Goal: Task Accomplishment & Management: Use online tool/utility

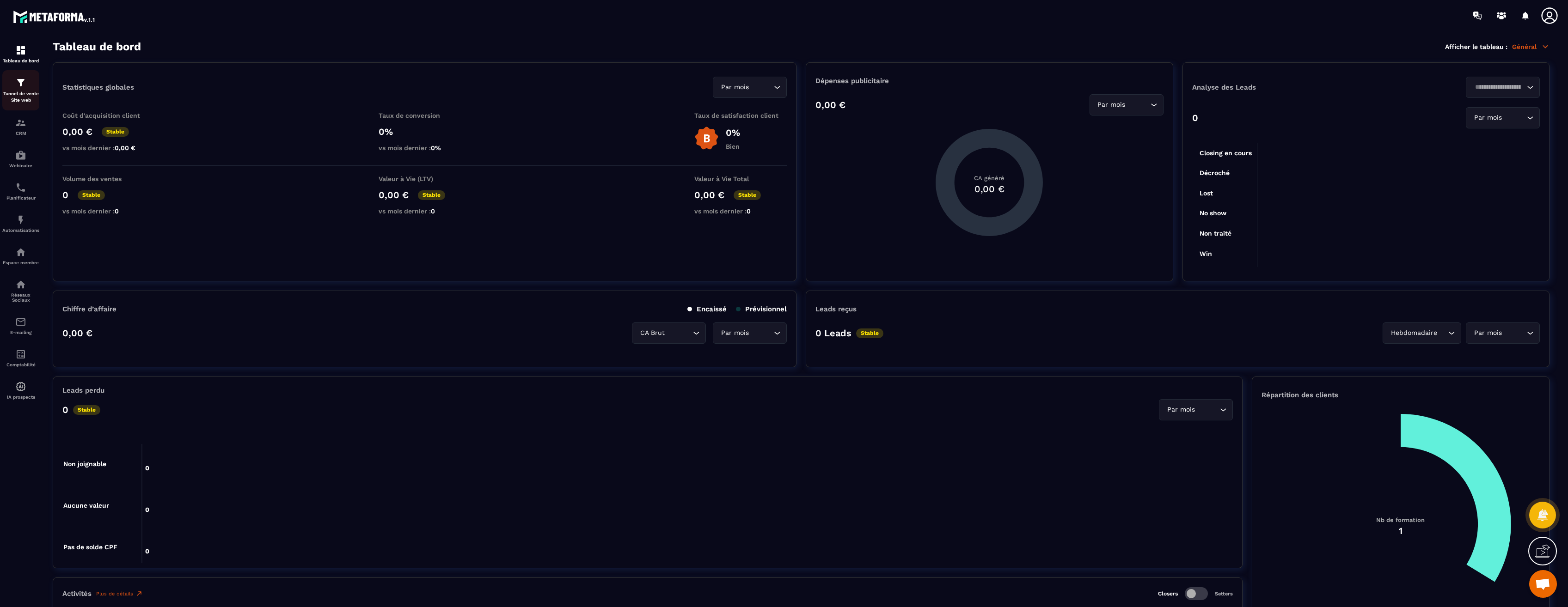
click at [27, 94] on p "Tunnel de vente Site web" at bounding box center [20, 97] width 37 height 13
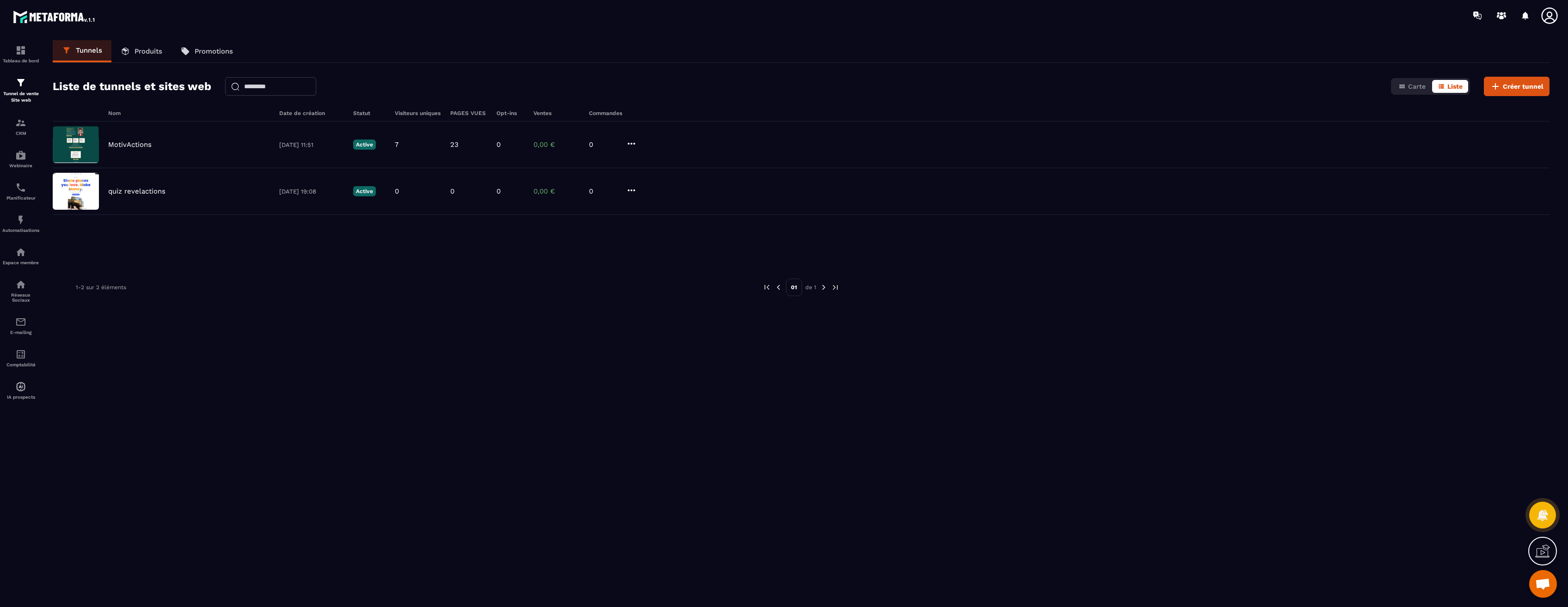
click at [136, 53] on p "Produits" at bounding box center [148, 51] width 27 height 9
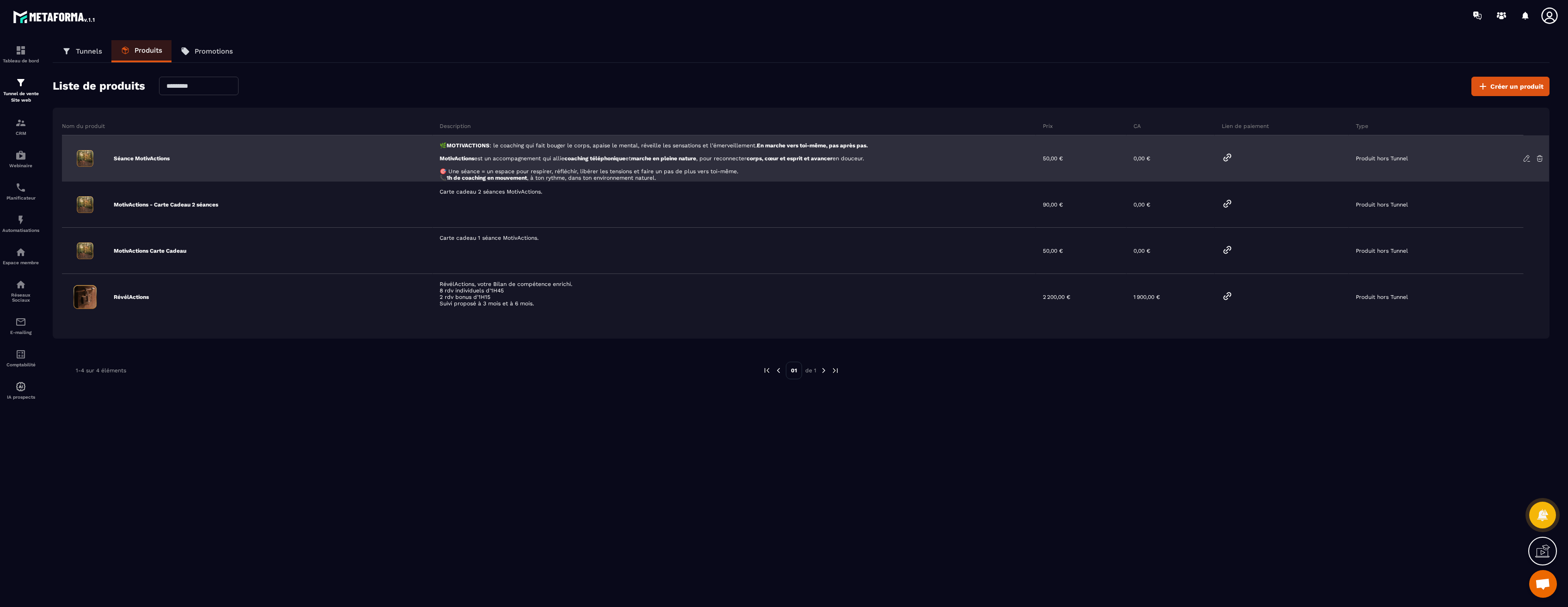
click at [1527, 160] on icon at bounding box center [1527, 159] width 9 height 9
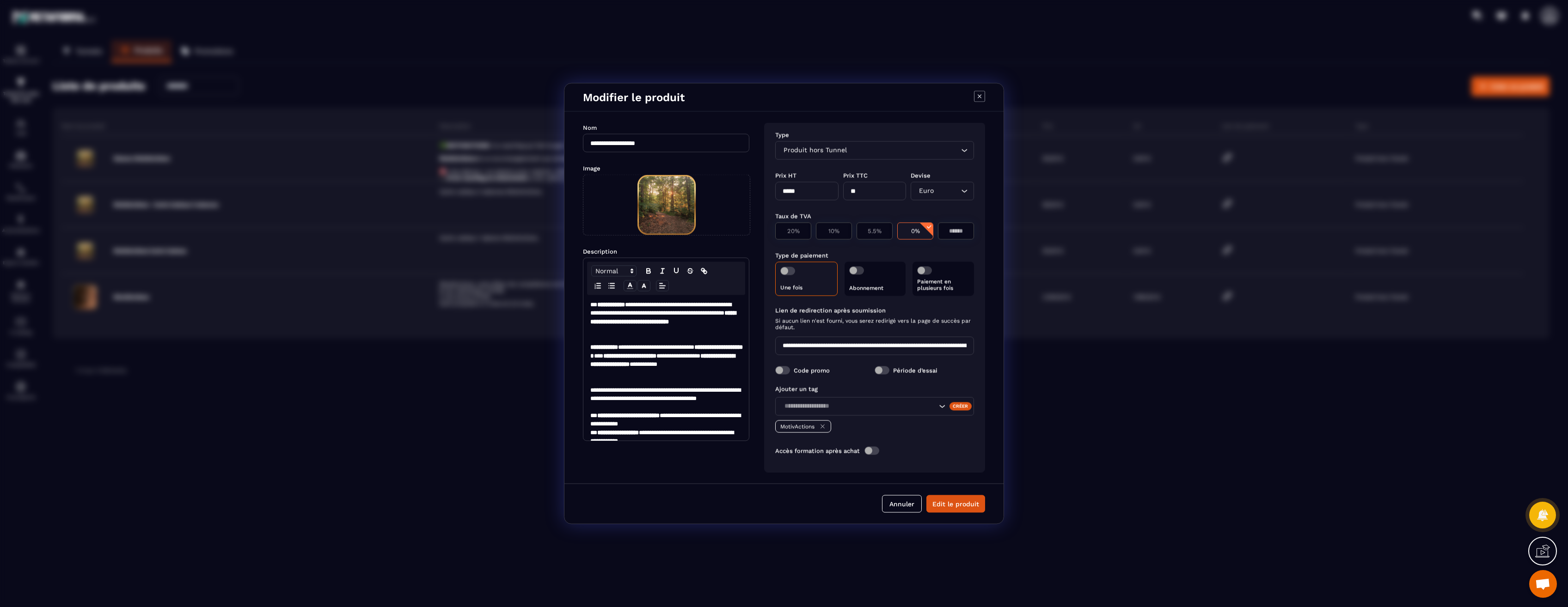
click at [837, 151] on span "Produit hors Tunnel" at bounding box center [815, 151] width 68 height 10
drag, startPoint x: 975, startPoint y: 98, endPoint x: 676, endPoint y: 120, distance: 299.8
click at [971, 106] on div "Modifier le produit" at bounding box center [783, 97] width 439 height 28
click at [977, 92] on icon "Modal window" at bounding box center [979, 96] width 11 height 11
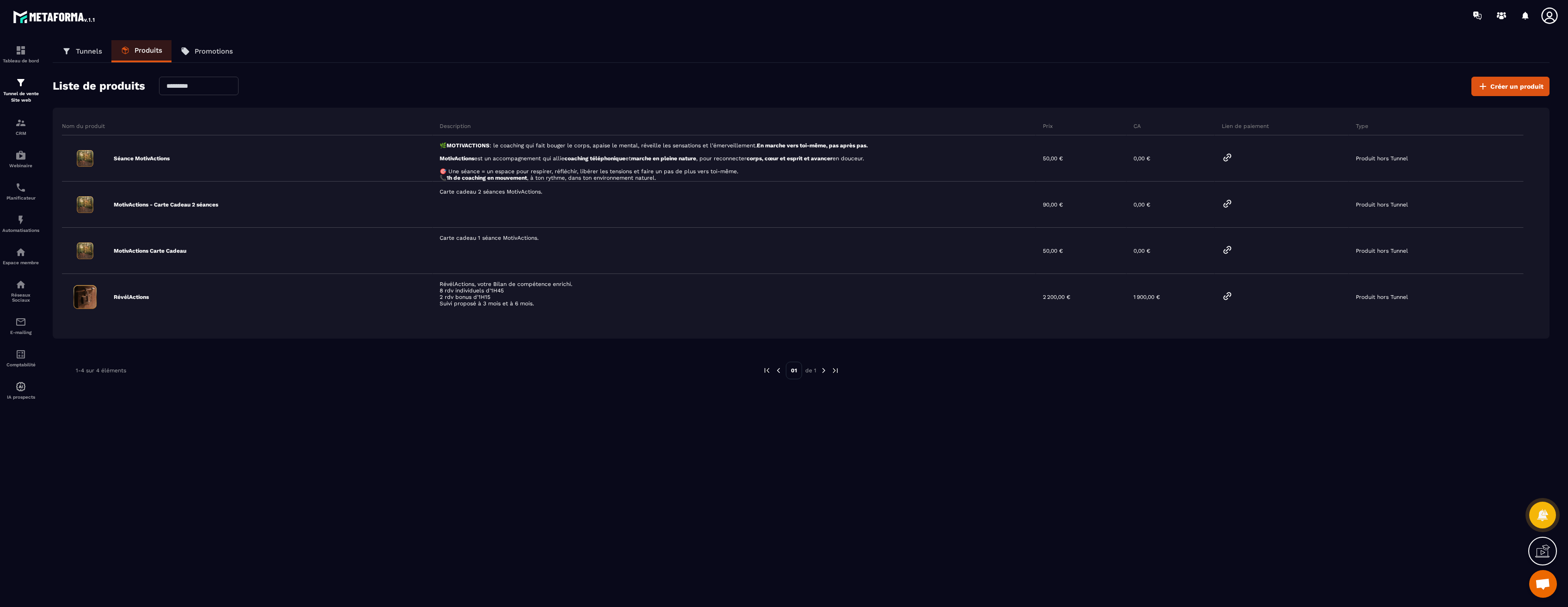
click at [69, 50] on icon at bounding box center [66, 51] width 6 height 6
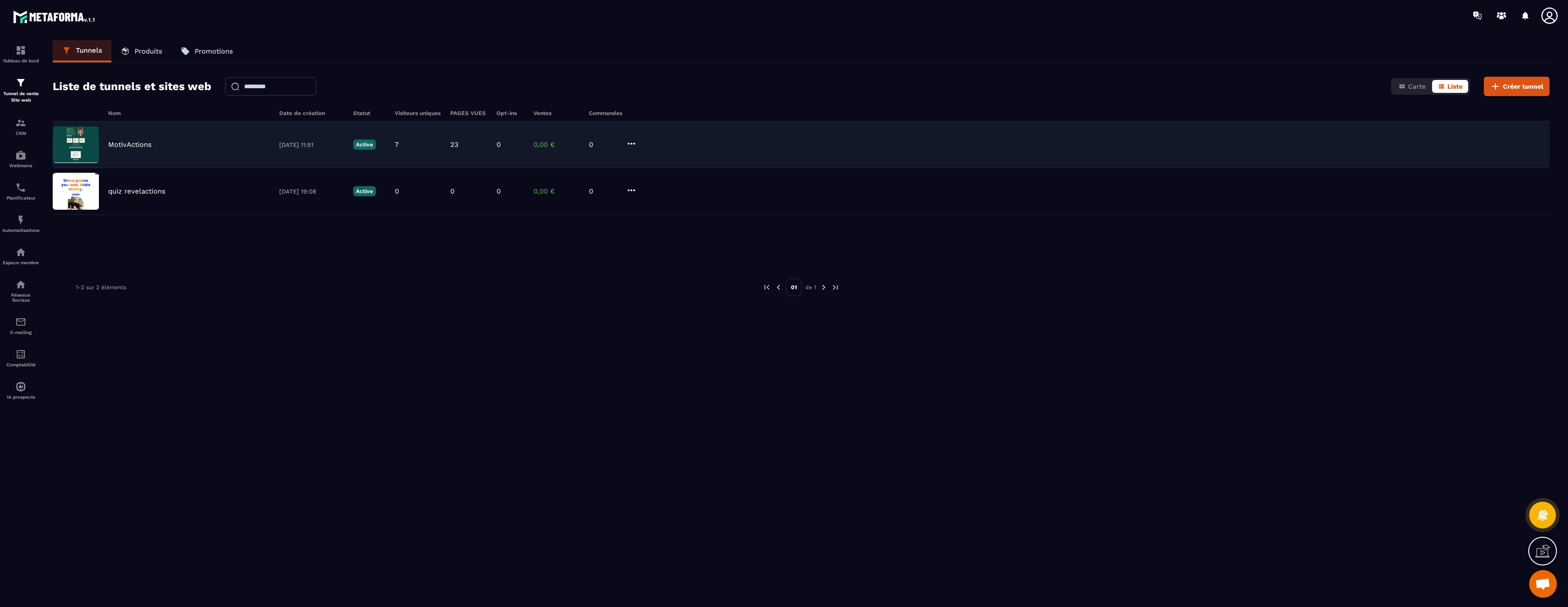
click at [127, 145] on p "MotivActions" at bounding box center [130, 145] width 43 height 9
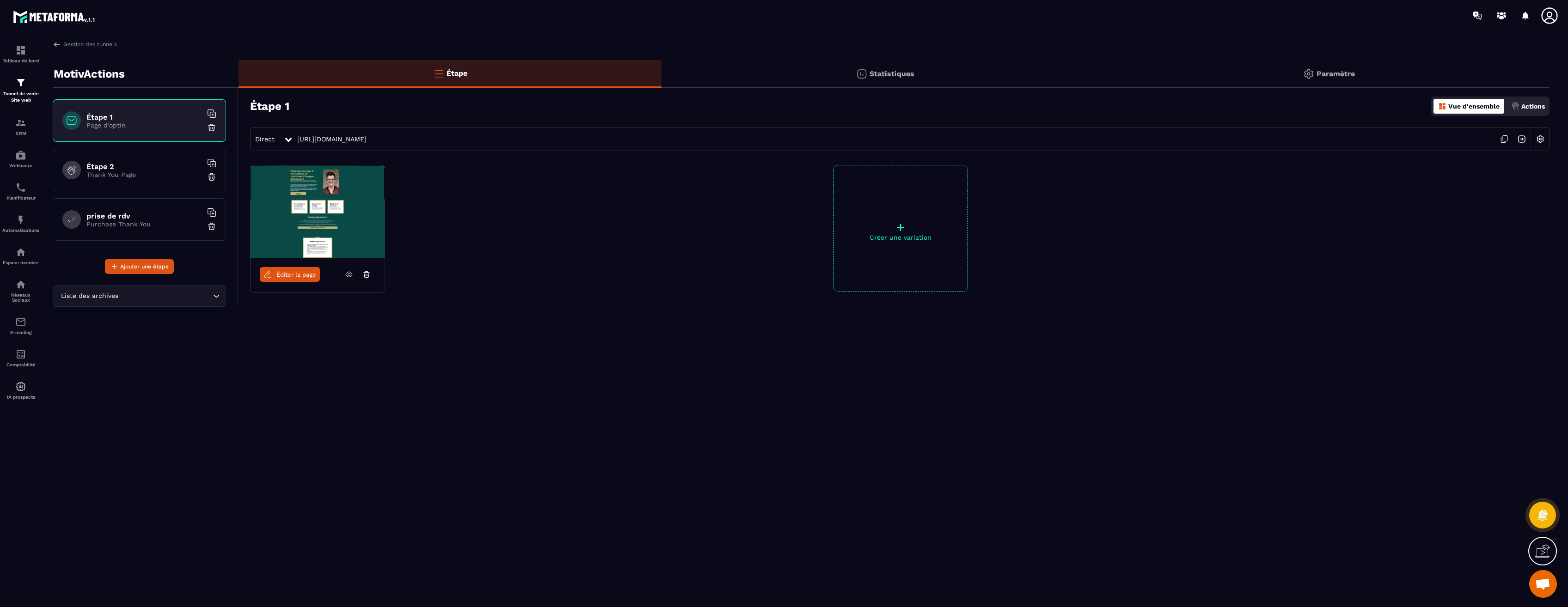
click at [1327, 80] on div "Paramètre" at bounding box center [1329, 74] width 441 height 27
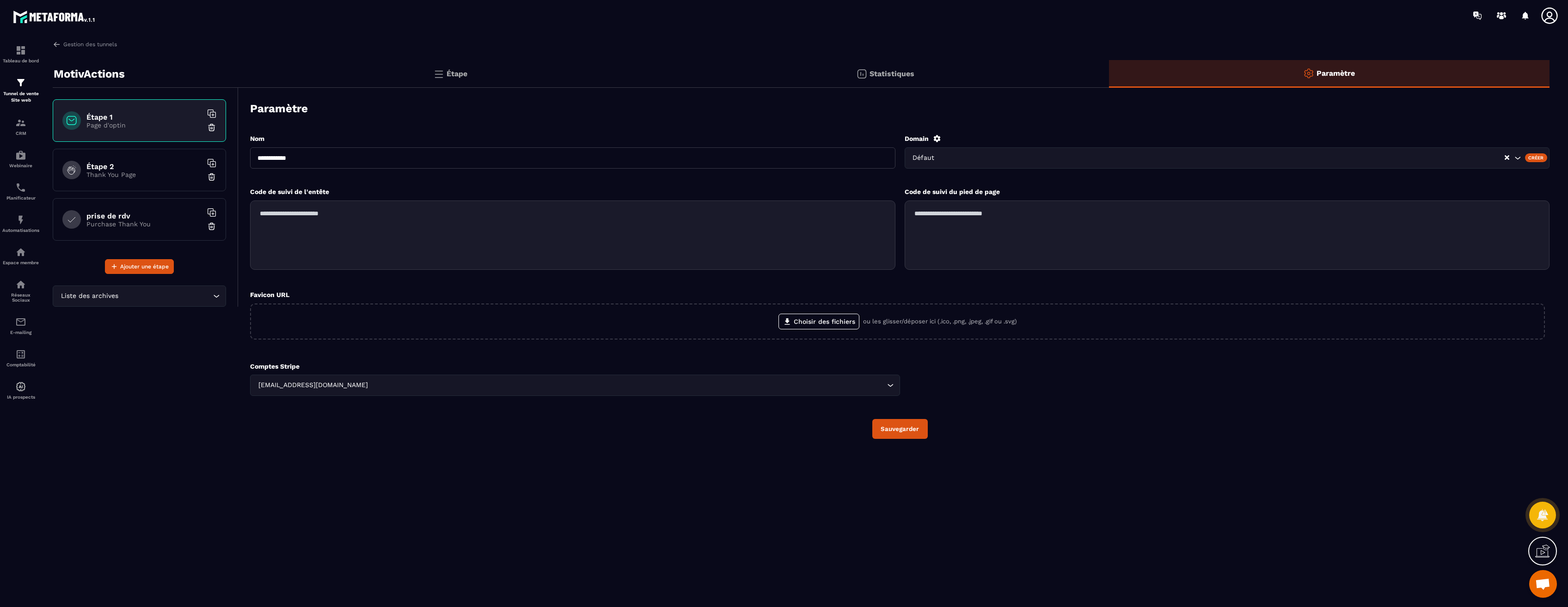
click at [588, 396] on div "**********" at bounding box center [899, 286] width 1299 height 324
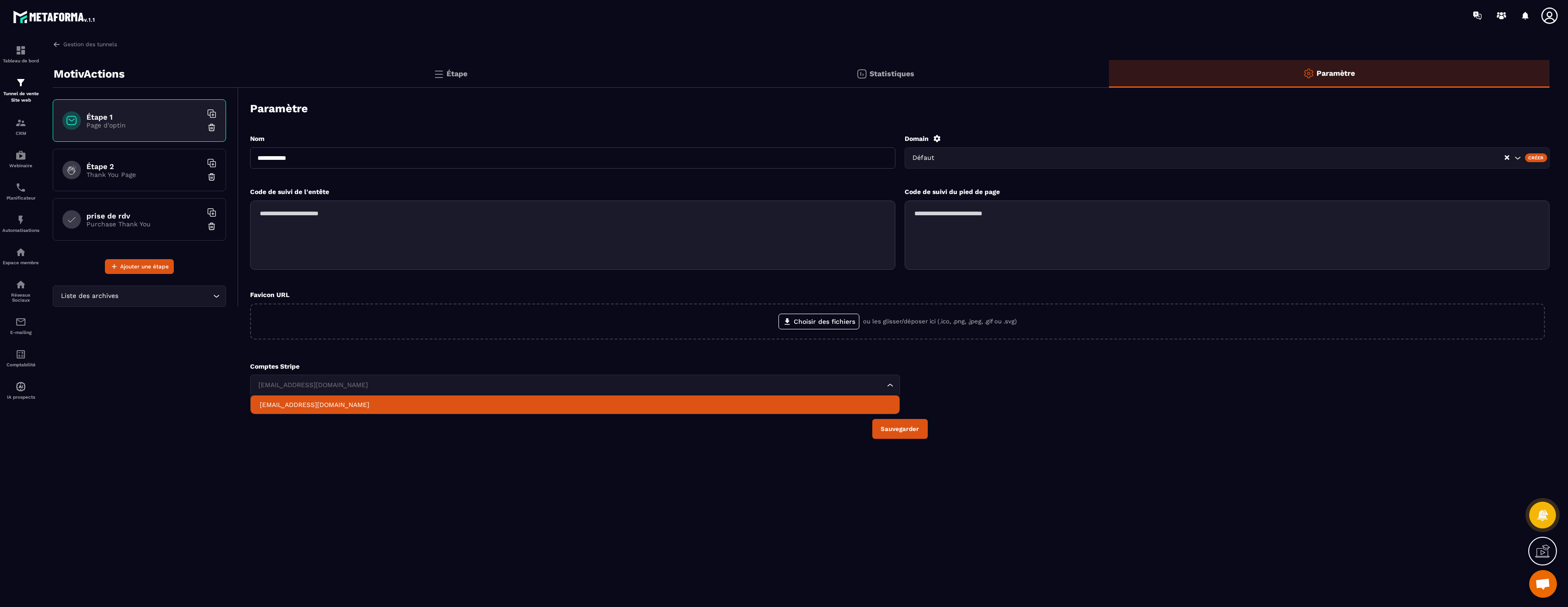
click at [582, 390] on input "Search for option" at bounding box center [571, 385] width 629 height 10
click at [581, 473] on div "**********" at bounding box center [801, 322] width 1515 height 563
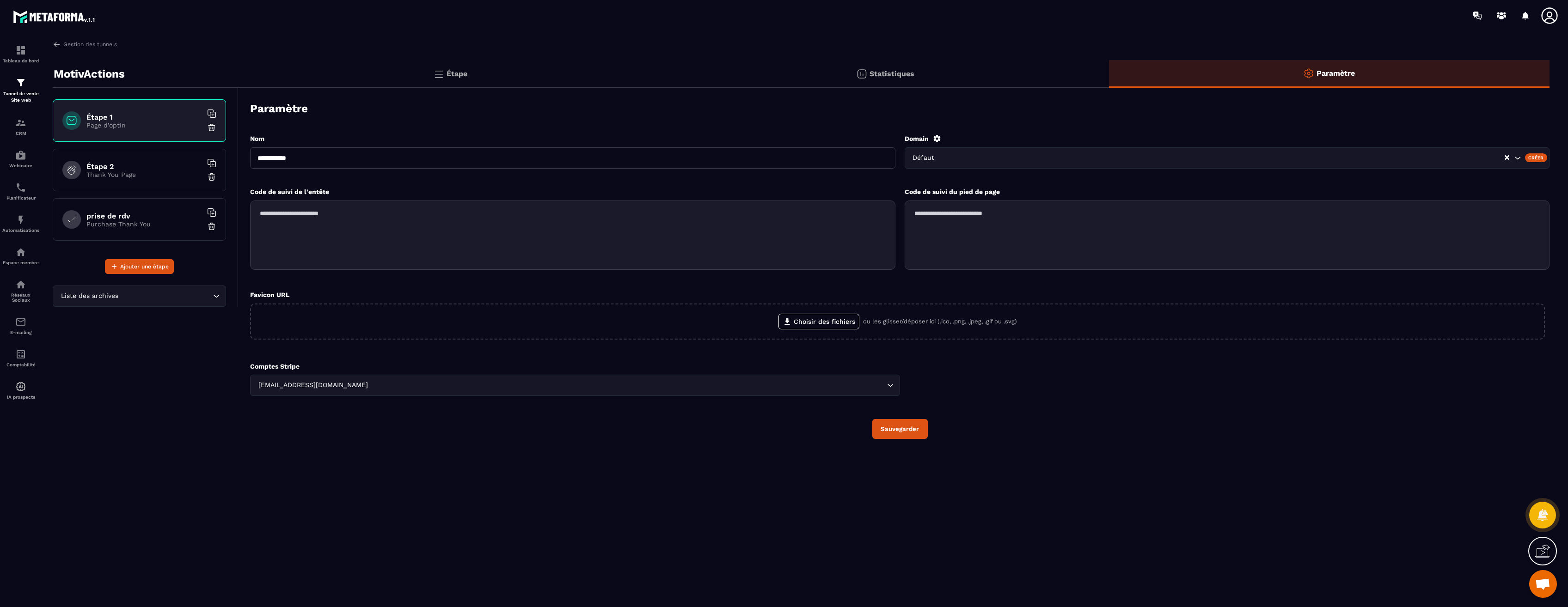
click at [1008, 158] on input "Search for option" at bounding box center [1223, 158] width 560 height 10
click at [1241, 529] on div "**********" at bounding box center [801, 322] width 1515 height 563
click at [24, 223] on img at bounding box center [20, 219] width 11 height 11
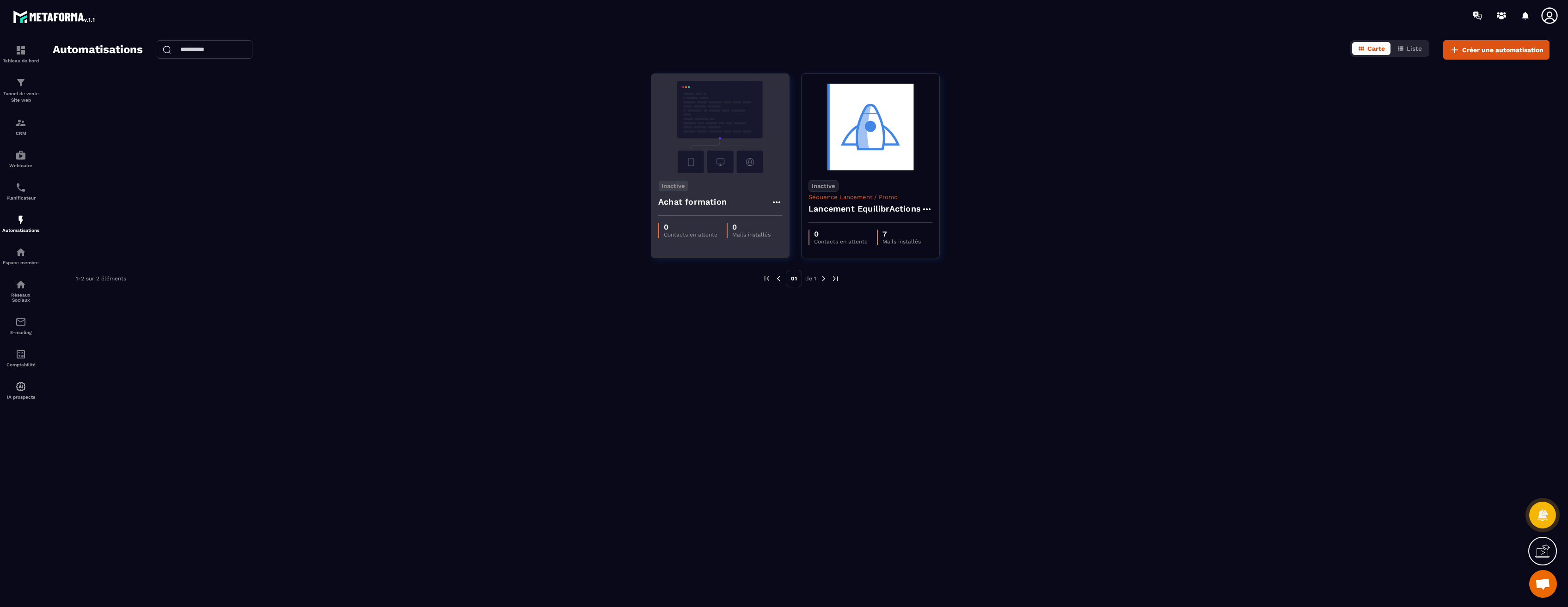
click at [747, 197] on div "Achat formation" at bounding box center [721, 205] width 124 height 22
click at [728, 107] on img at bounding box center [721, 127] width 124 height 92
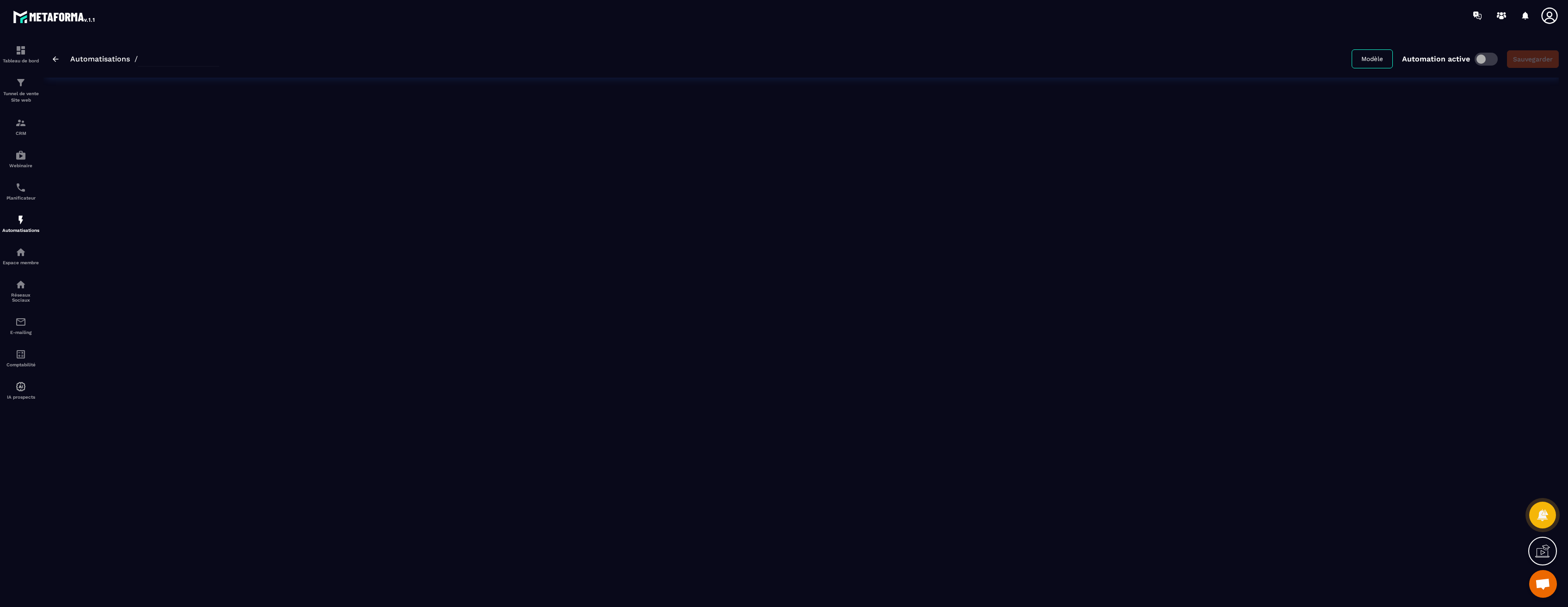
type input "**********"
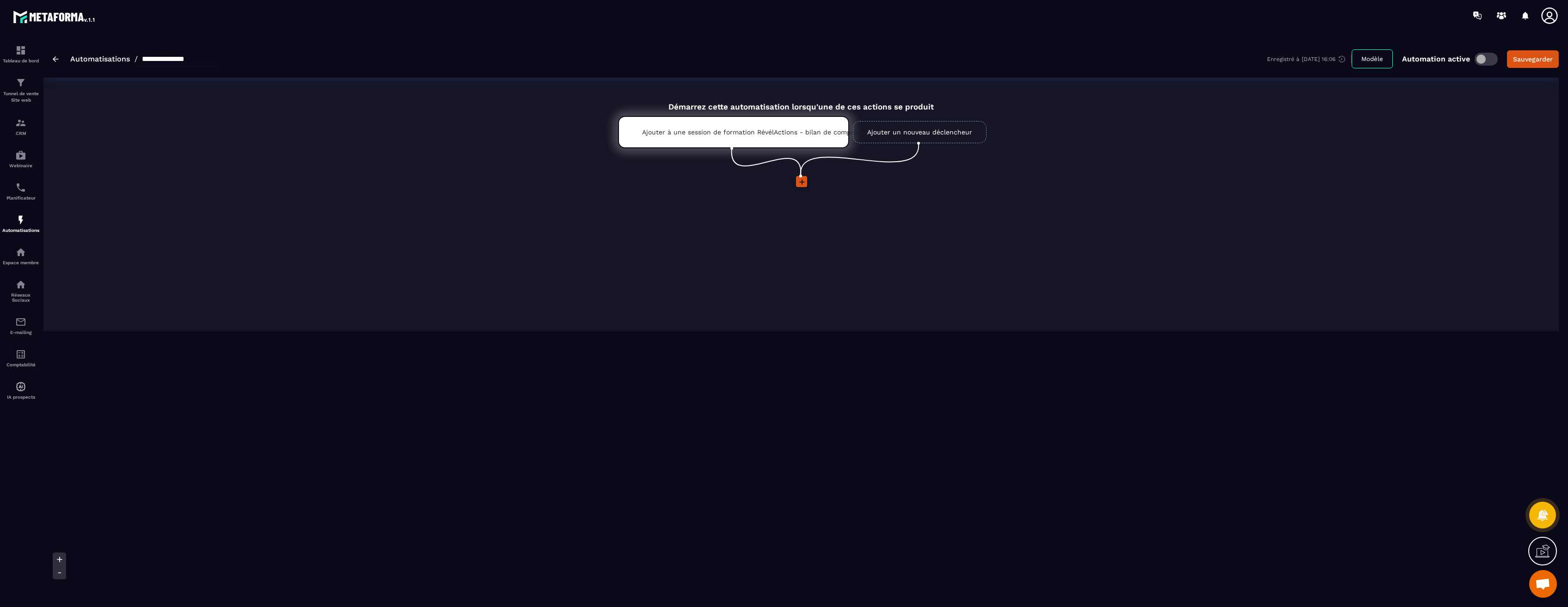
click at [943, 132] on link "Ajouter un nouveau déclencheur" at bounding box center [919, 132] width 133 height 22
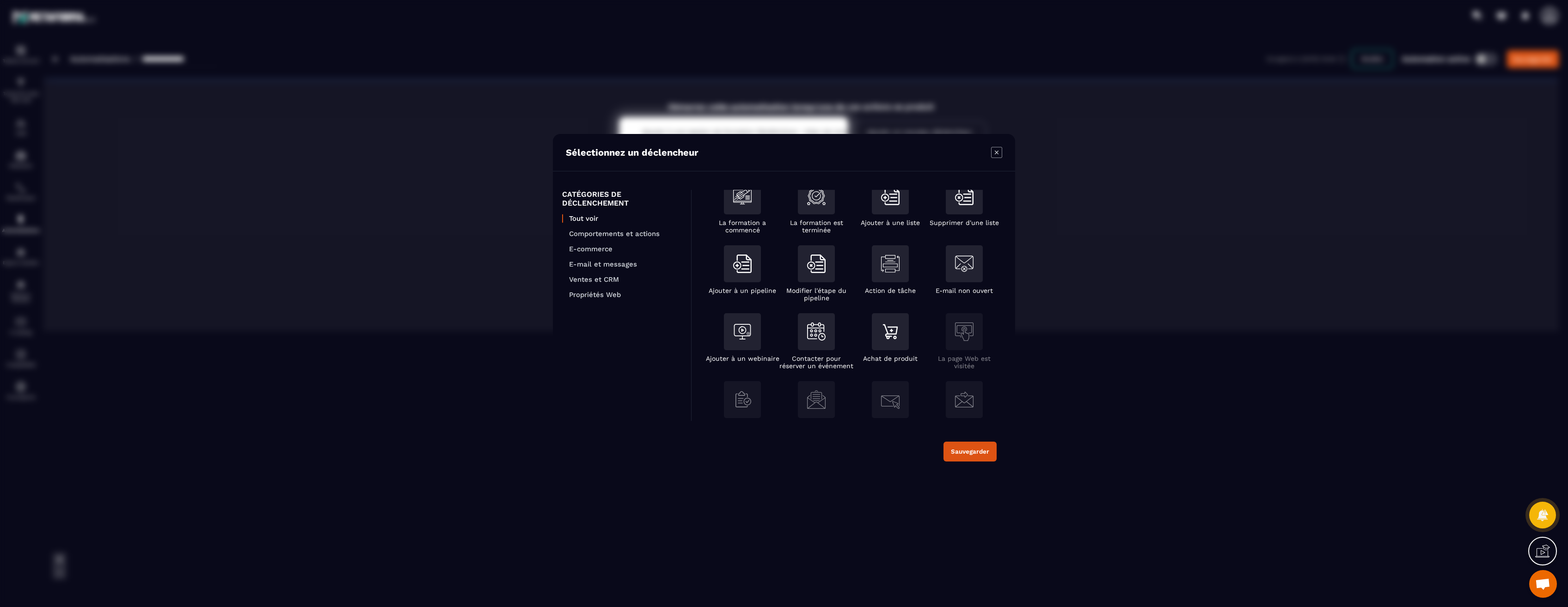
scroll to position [138, 0]
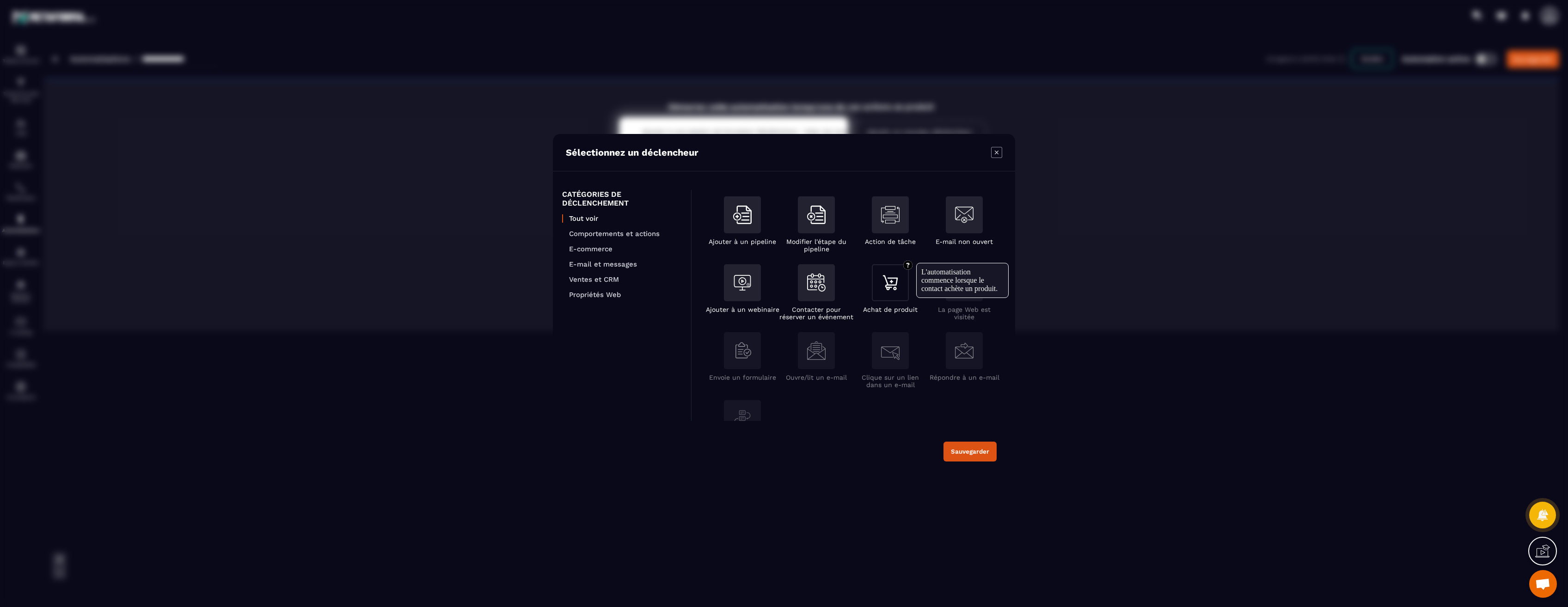
click at [892, 282] on img "Modal window" at bounding box center [890, 283] width 19 height 19
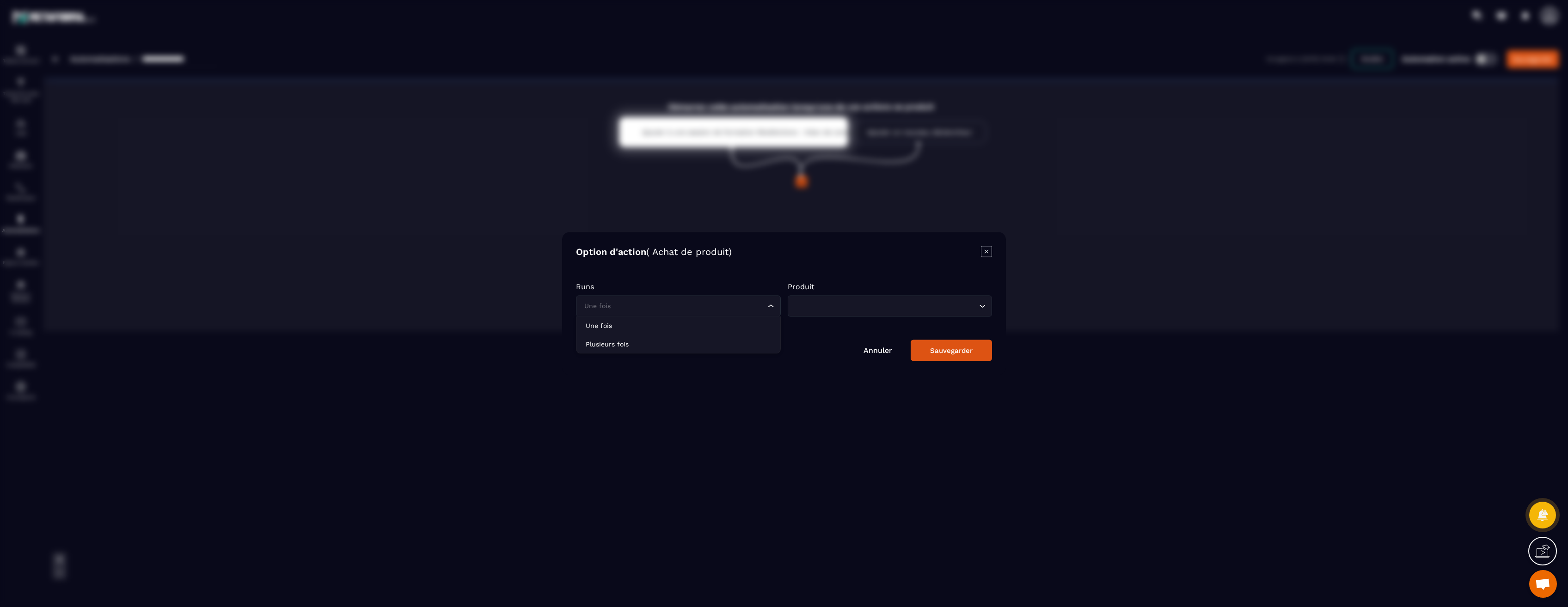
click at [702, 311] on input "Search for option" at bounding box center [674, 306] width 183 height 10
click at [705, 328] on p "Une fois" at bounding box center [678, 325] width 185 height 9
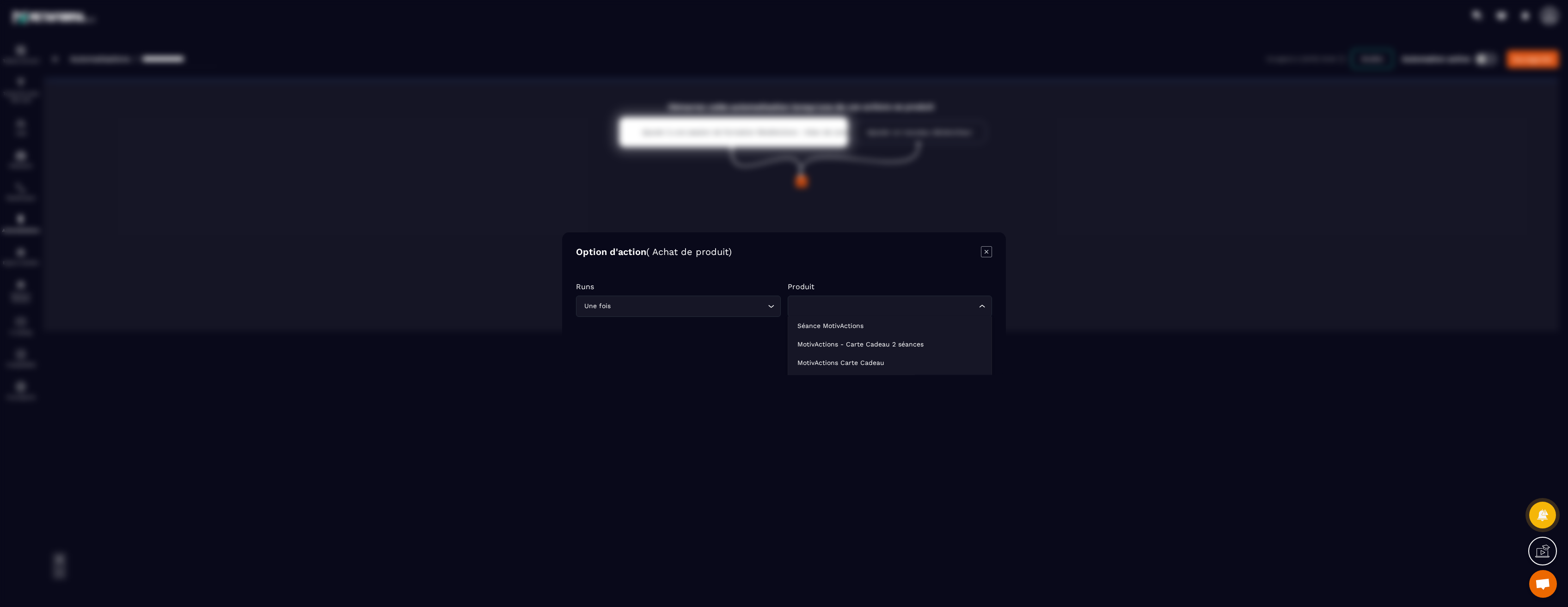
click at [875, 313] on div "Loading..." at bounding box center [890, 306] width 205 height 21
click at [842, 324] on p "Séance MotivActions" at bounding box center [889, 325] width 185 height 9
click at [951, 353] on div "Sauvegarder" at bounding box center [951, 351] width 43 height 9
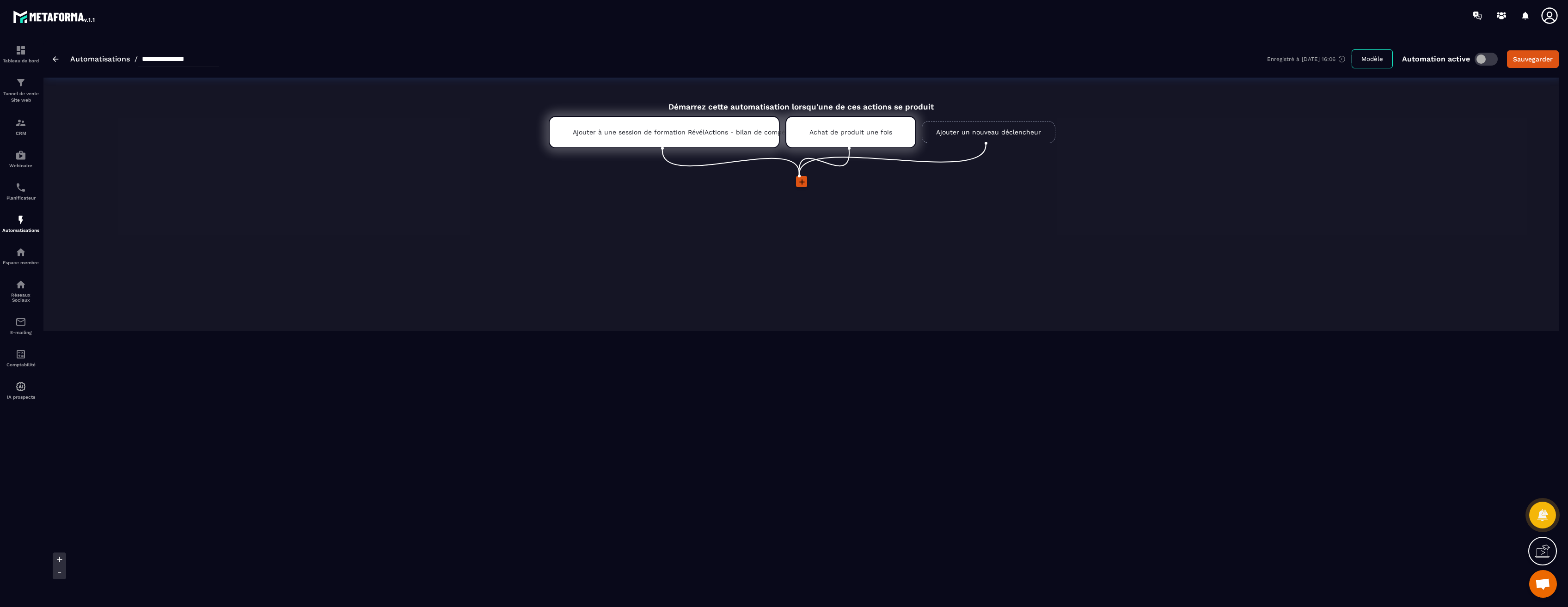
click at [801, 182] on icon at bounding box center [801, 182] width 9 height 9
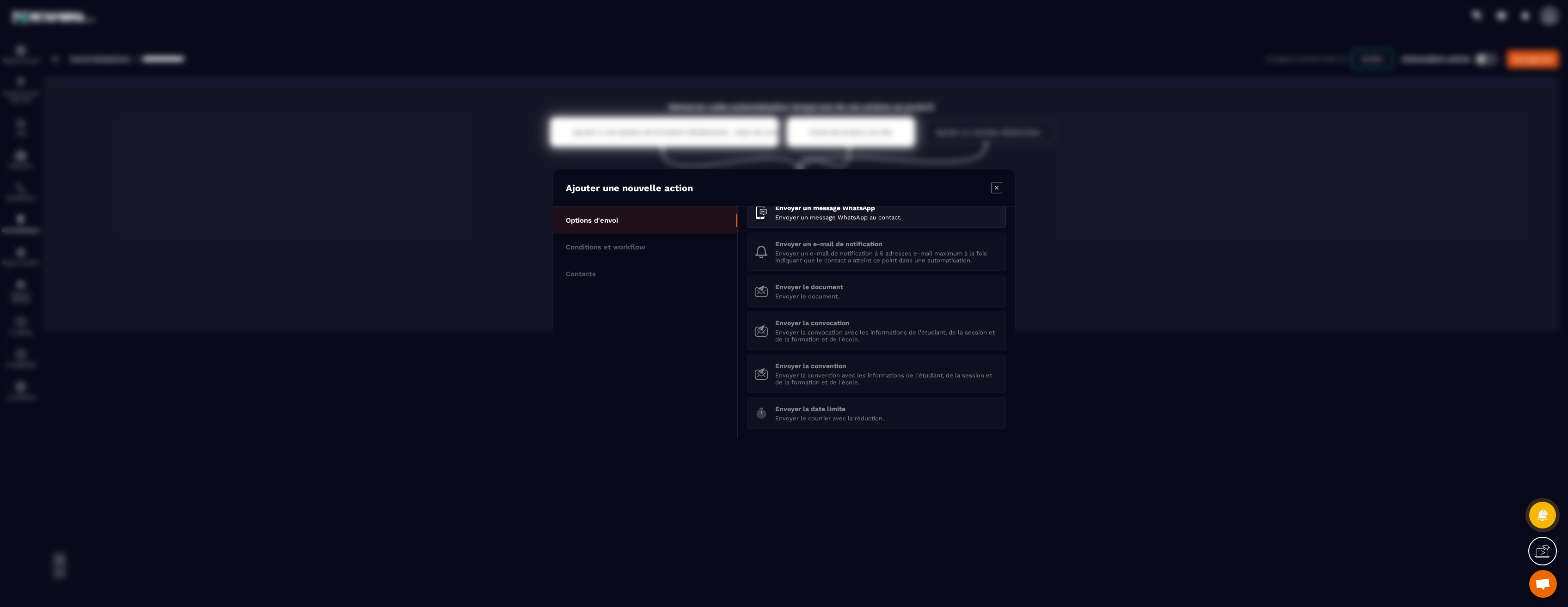
scroll to position [128, 0]
click at [995, 190] on icon "Modal window" at bounding box center [996, 187] width 11 height 11
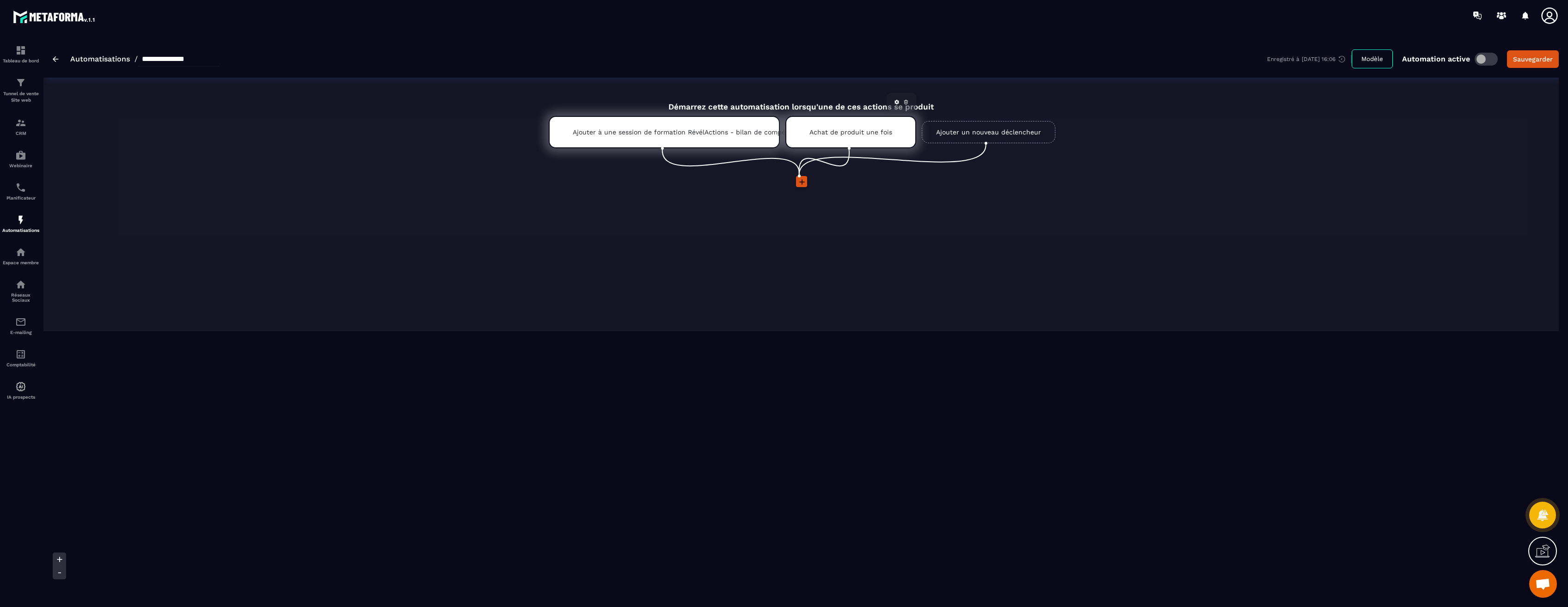
drag, startPoint x: 857, startPoint y: 136, endPoint x: 906, endPoint y: 104, distance: 58.5
click at [906, 104] on icon at bounding box center [906, 102] width 3 height 2
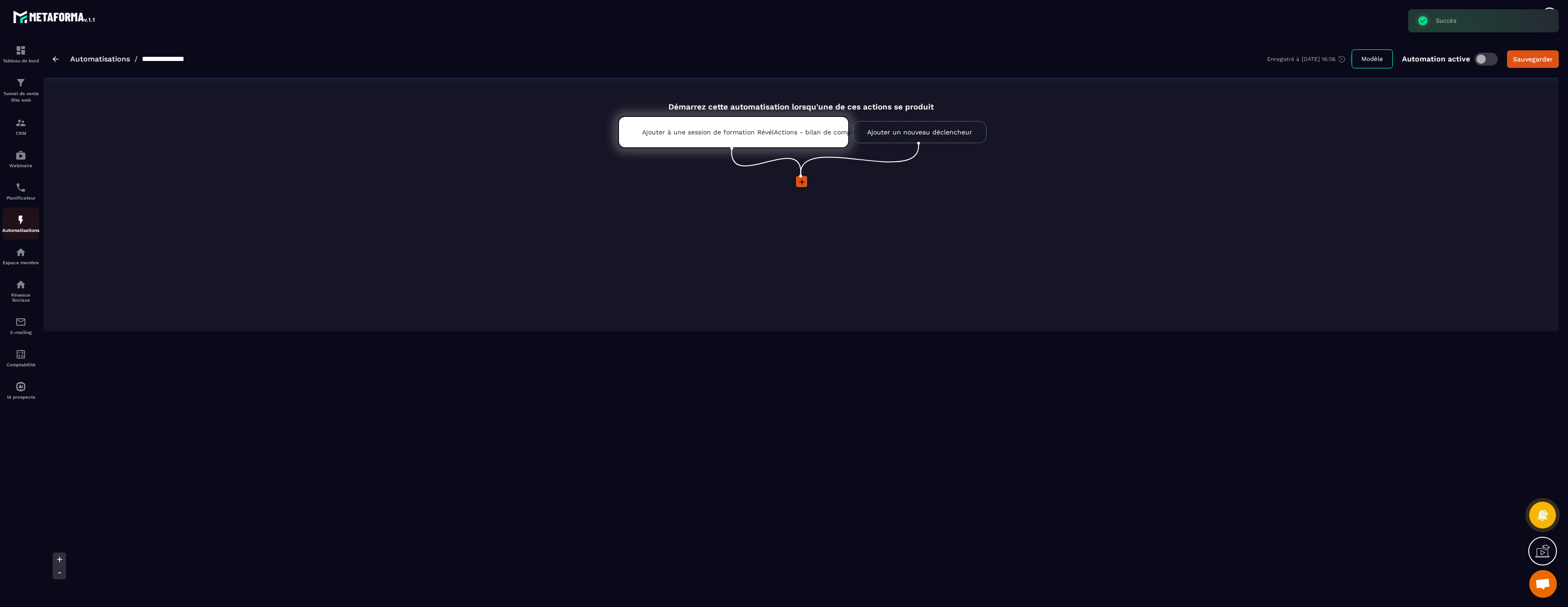
click at [23, 222] on img at bounding box center [20, 219] width 11 height 11
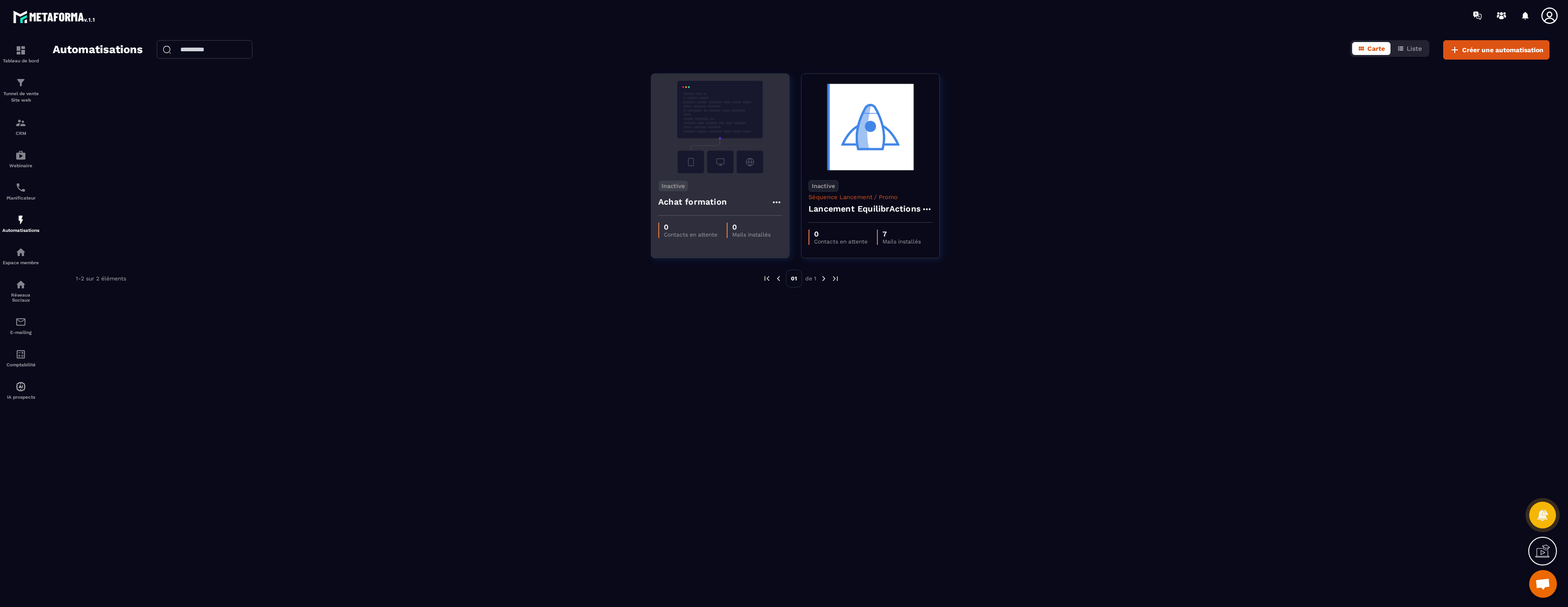
click at [744, 202] on div "Achat formation" at bounding box center [721, 205] width 124 height 22
click at [707, 129] on img at bounding box center [721, 127] width 124 height 92
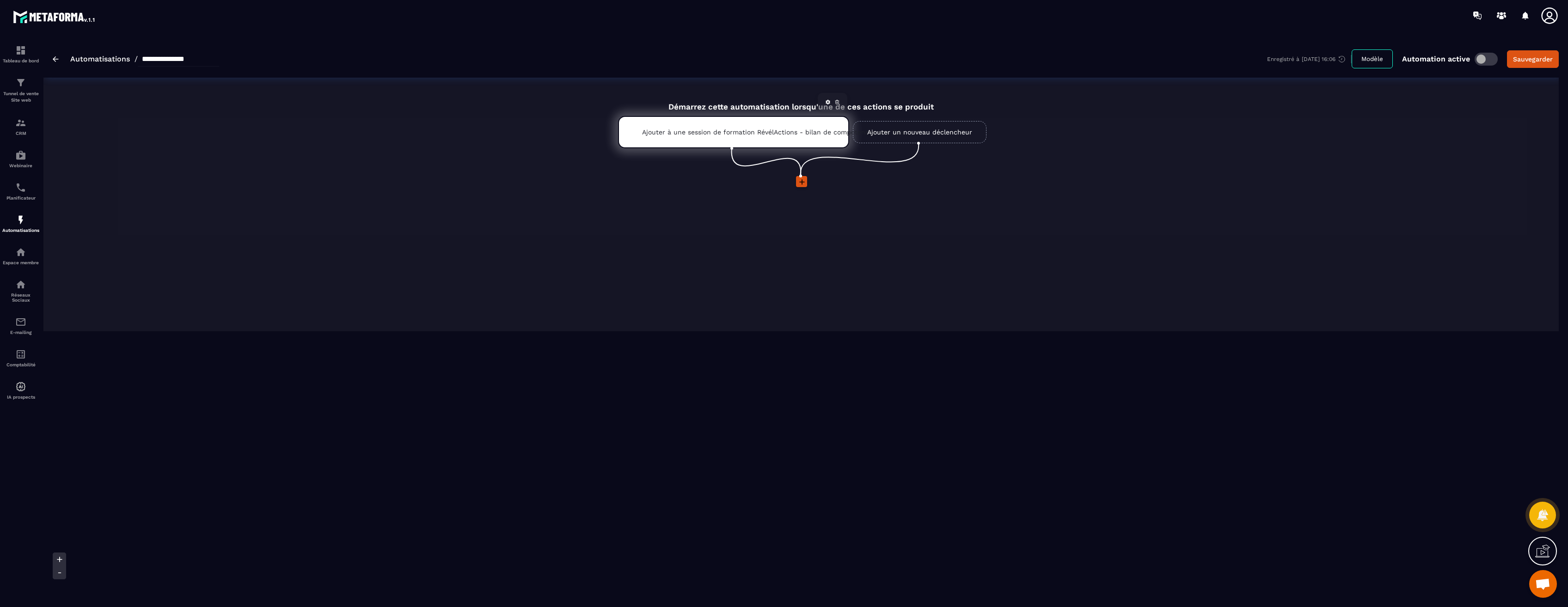
click at [837, 102] on icon at bounding box center [837, 102] width 6 height 6
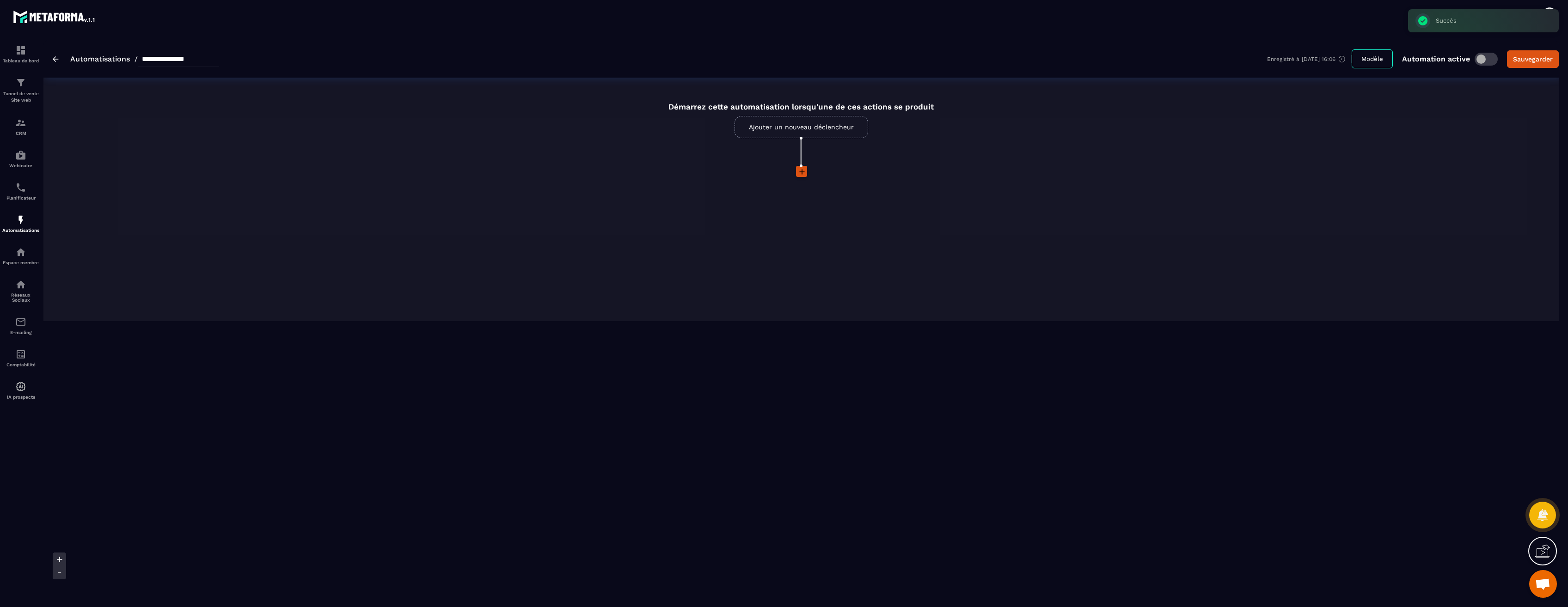
click at [804, 130] on link "Ajouter un nouveau déclencheur" at bounding box center [801, 127] width 133 height 22
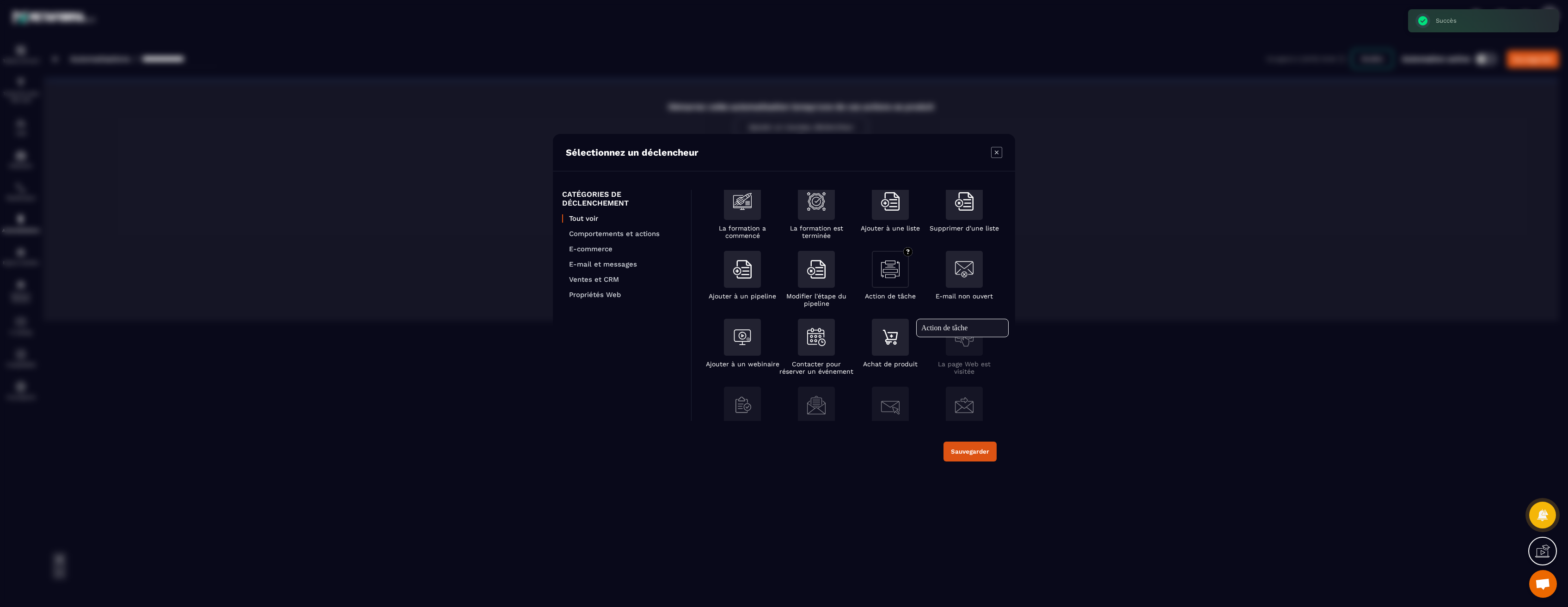
scroll to position [138, 0]
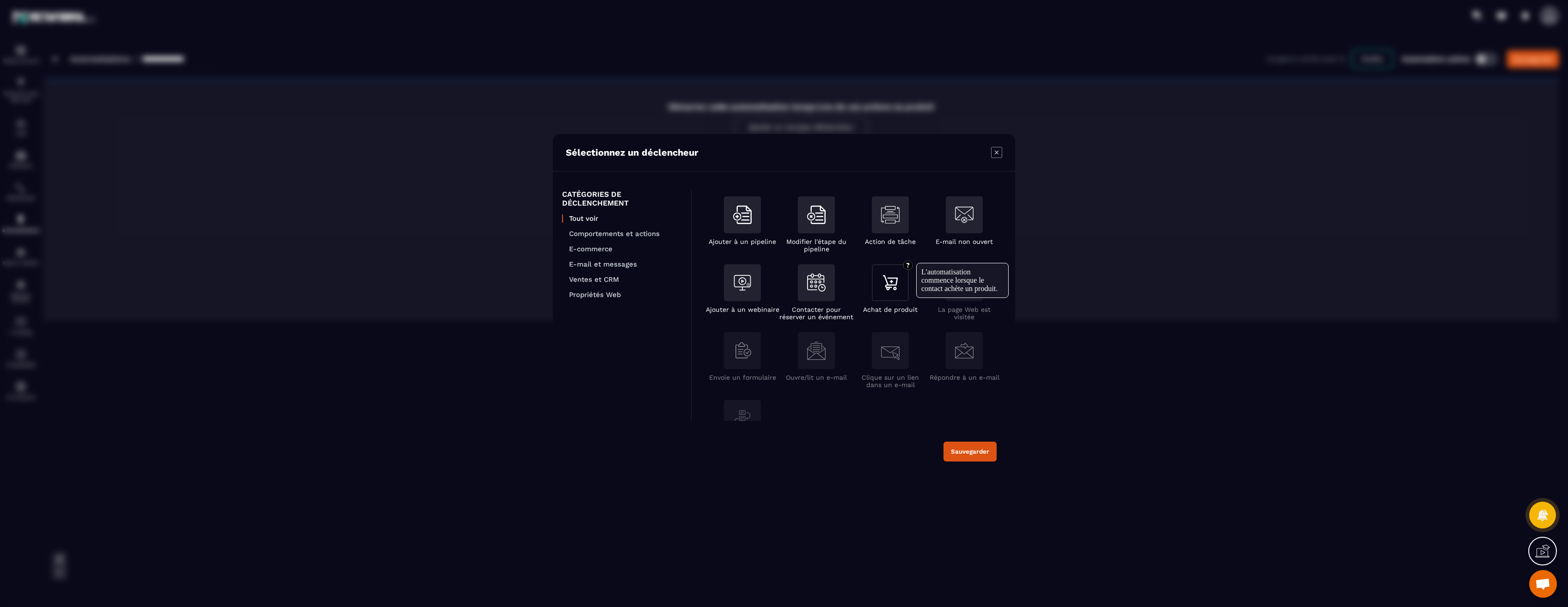
click at [894, 289] on img "Modal window" at bounding box center [890, 283] width 19 height 19
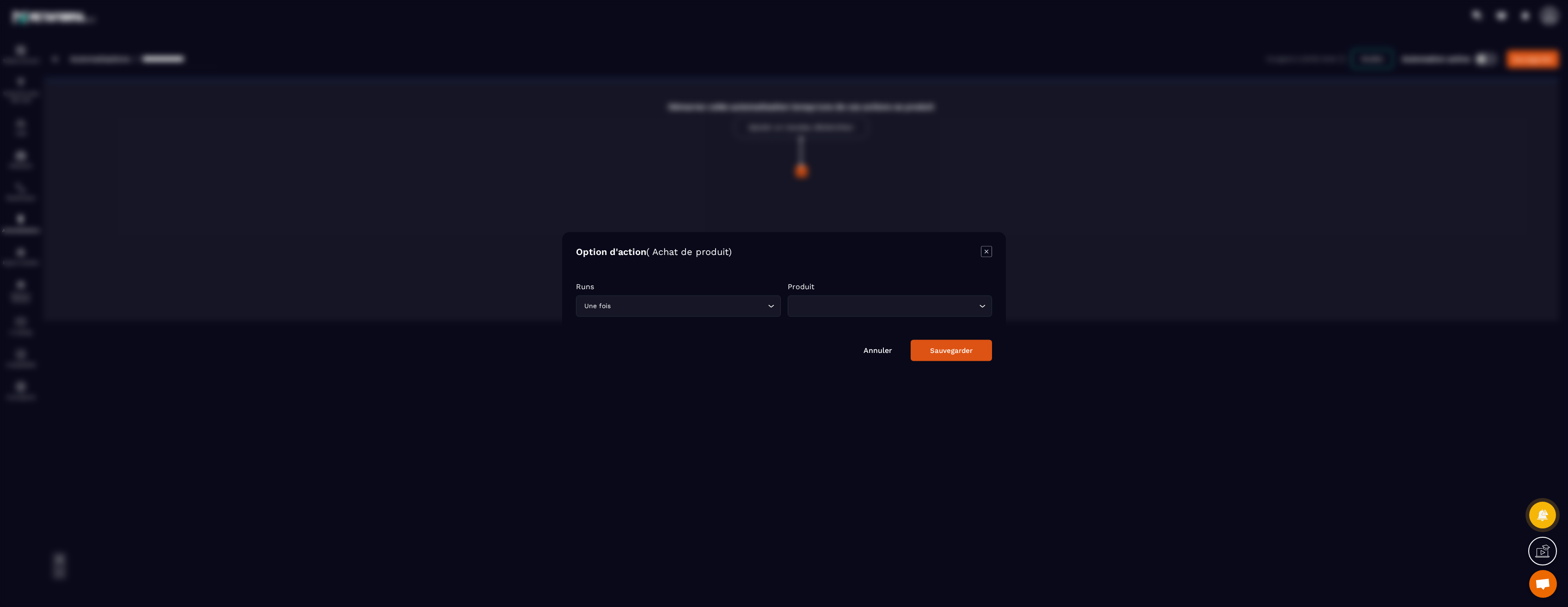
click at [723, 309] on input "Search for option" at bounding box center [689, 306] width 153 height 10
click at [844, 311] on input "Search for option" at bounding box center [885, 306] width 183 height 10
click at [858, 324] on p "Séance MotivActions" at bounding box center [889, 325] width 185 height 9
click at [946, 352] on div "Sauvegarder" at bounding box center [951, 351] width 43 height 9
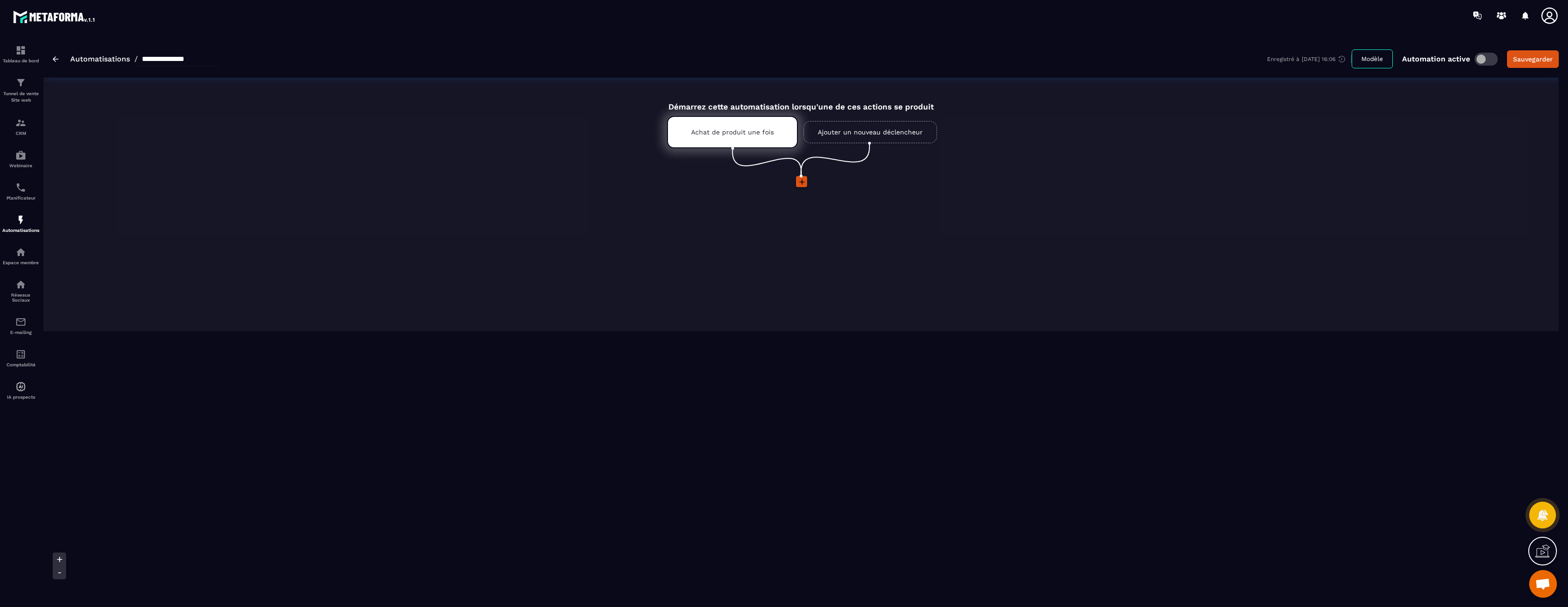
click at [801, 183] on icon at bounding box center [802, 182] width 6 height 6
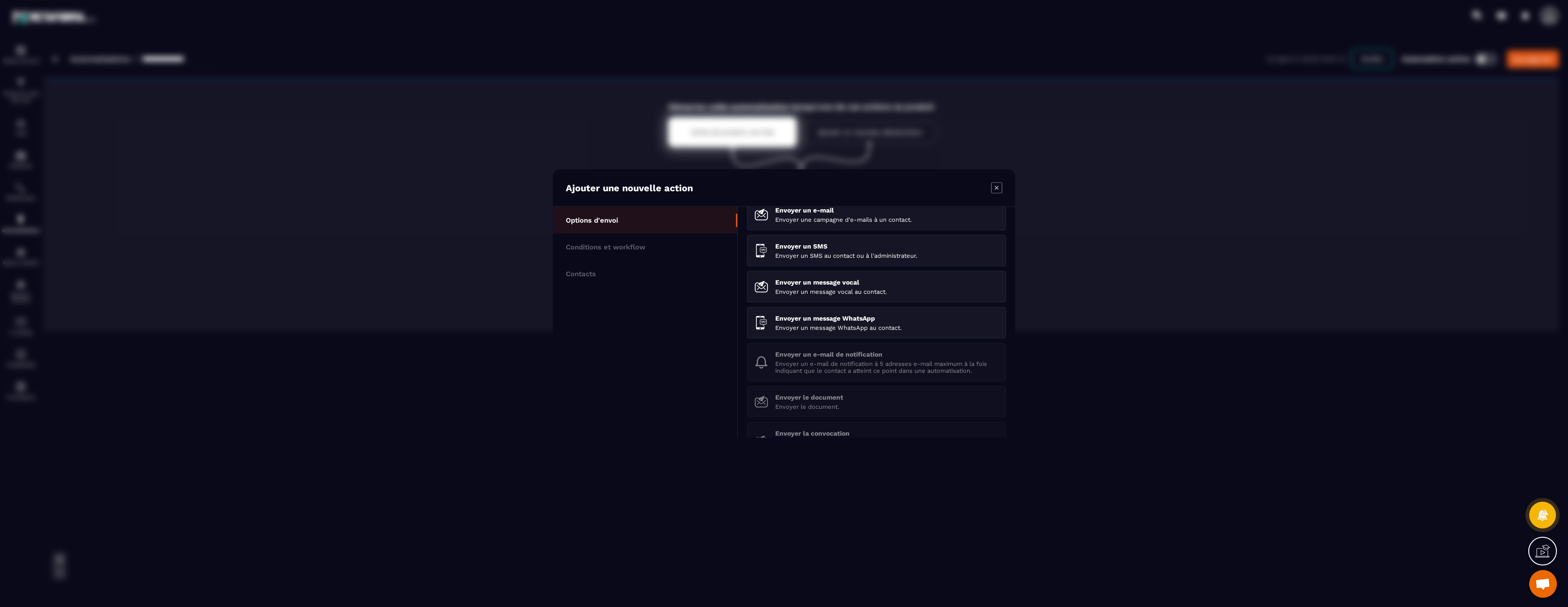
scroll to position [0, 0]
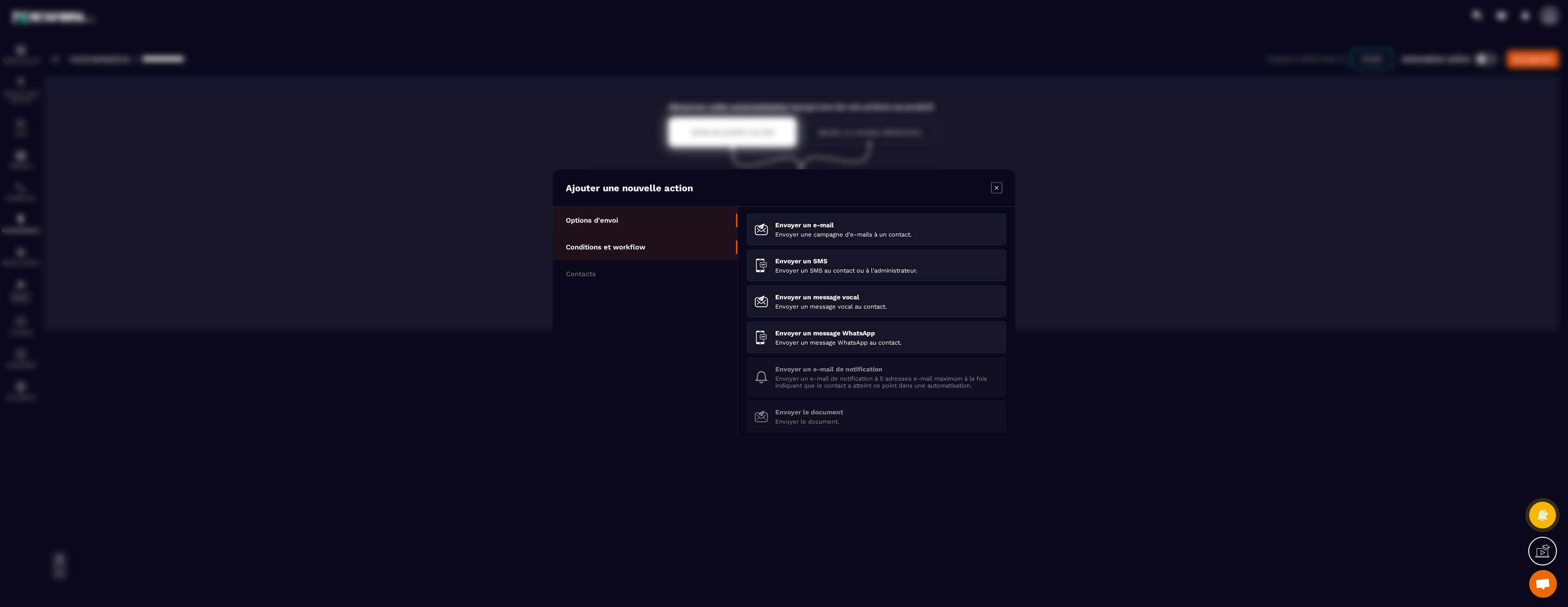
click at [603, 247] on p "Conditions et workflow" at bounding box center [605, 247] width 79 height 9
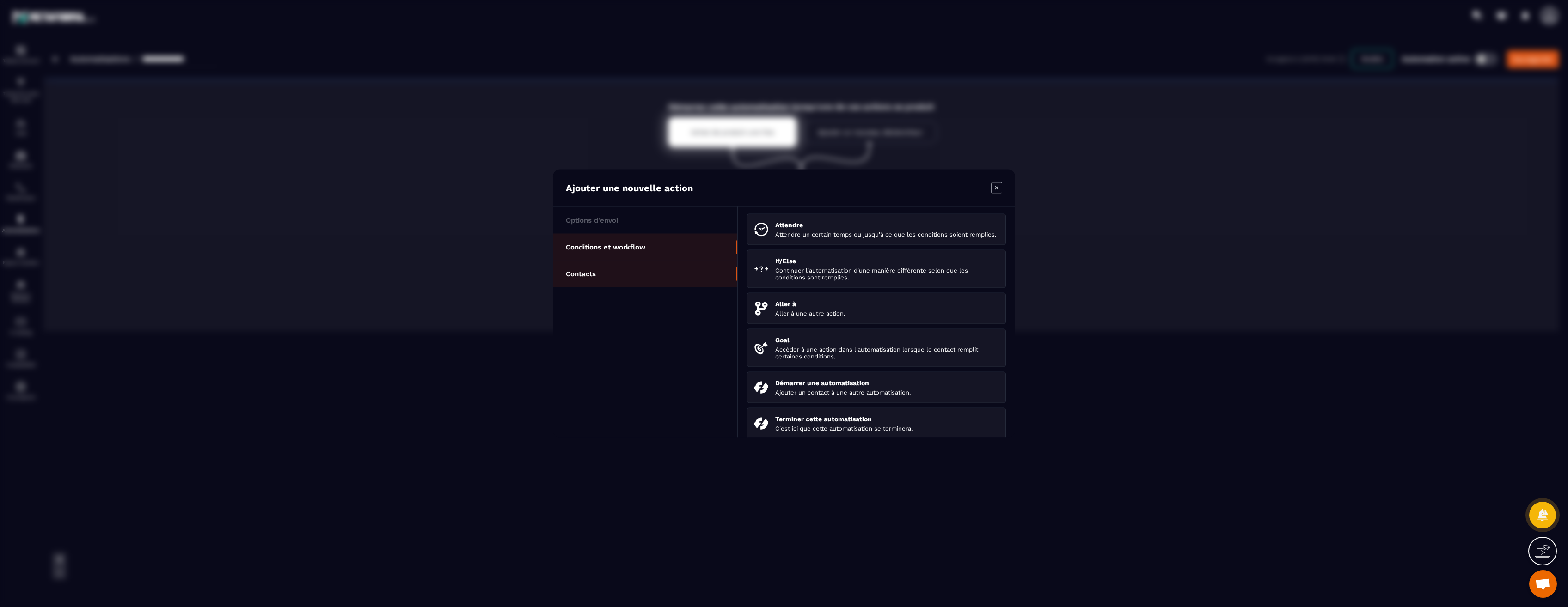
click at [609, 274] on li "Contacts" at bounding box center [645, 273] width 185 height 27
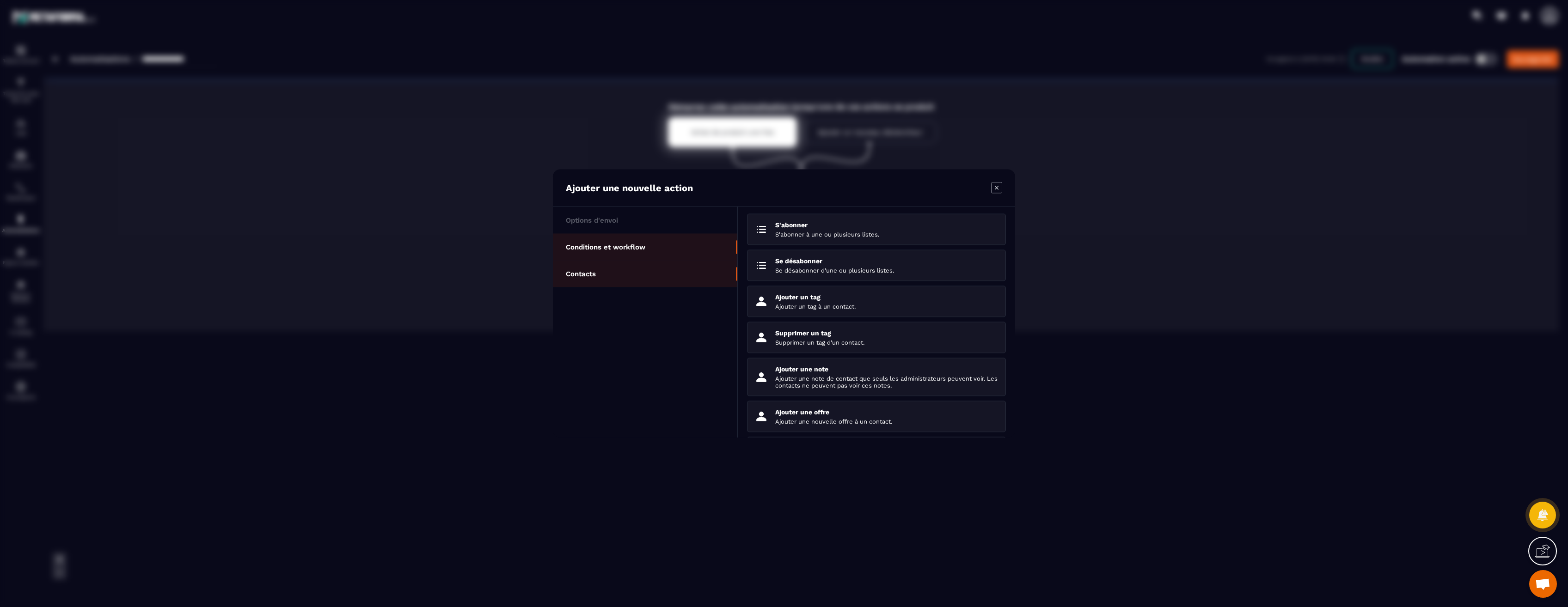
click at [603, 245] on p "Conditions et workflow" at bounding box center [605, 247] width 79 height 9
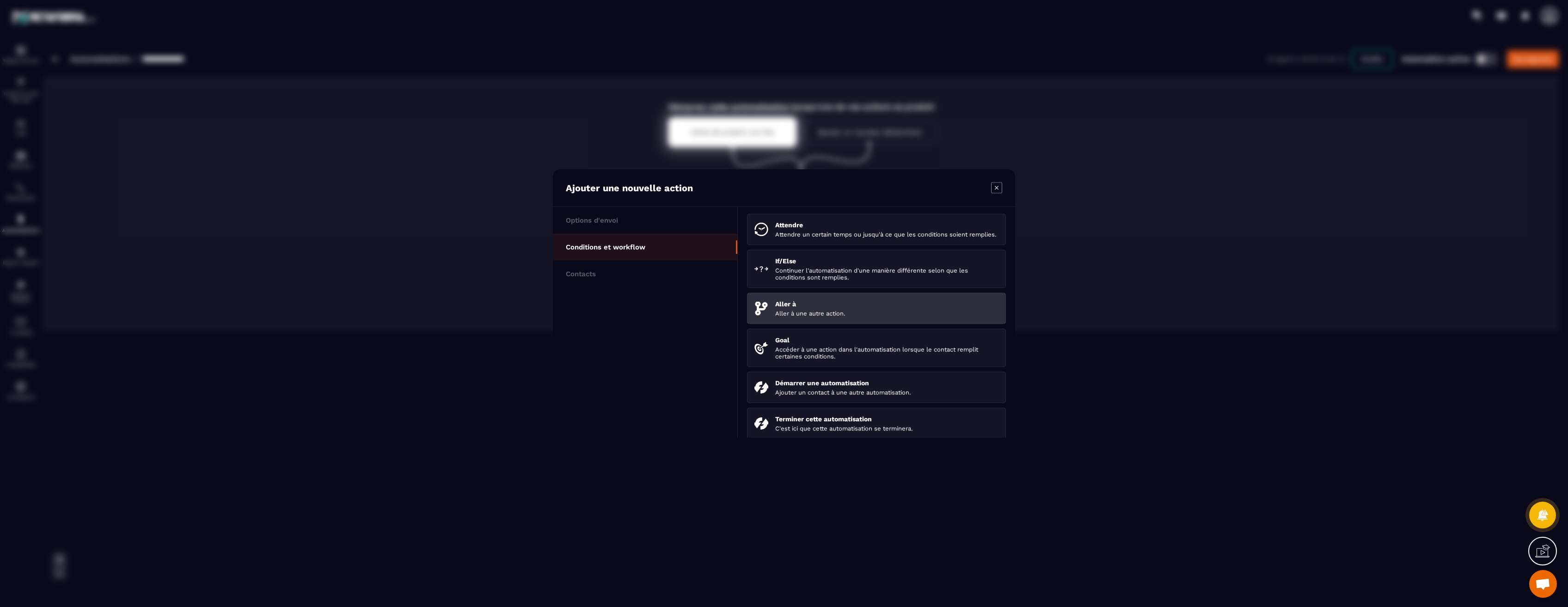
click at [822, 308] on p "Aller à" at bounding box center [887, 304] width 224 height 7
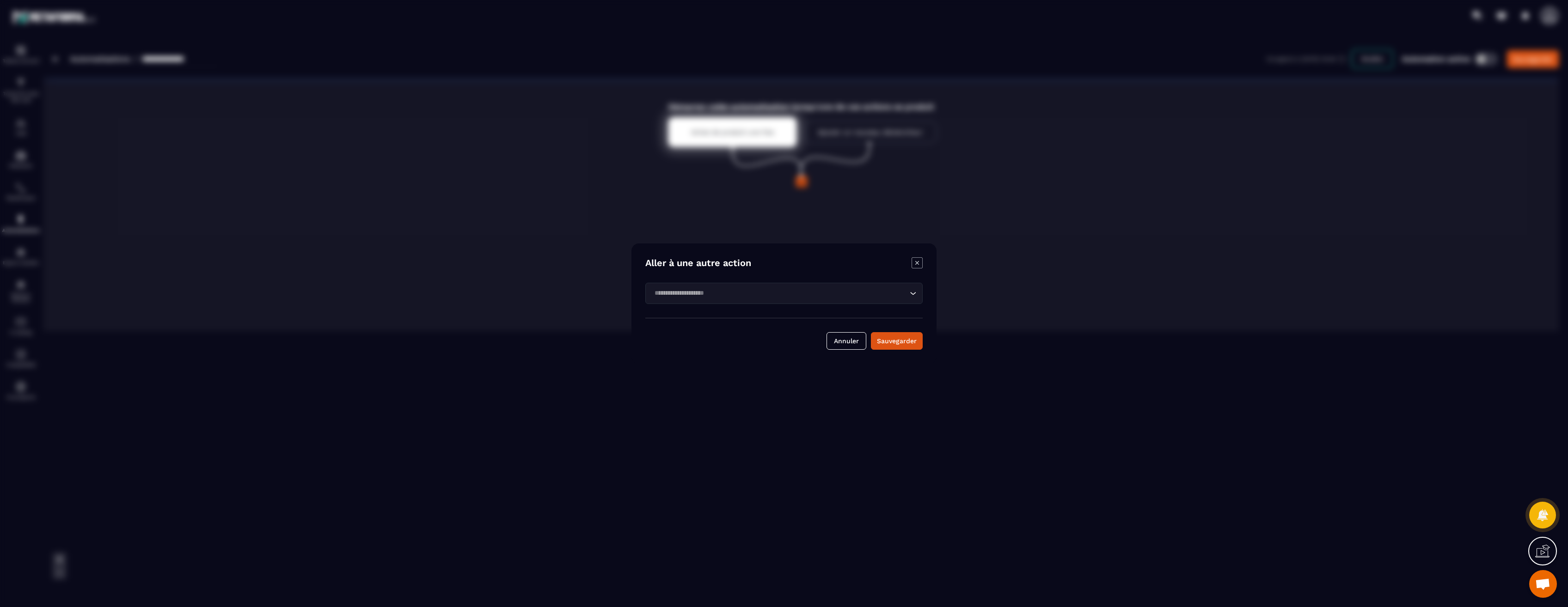
click at [778, 297] on input "Search for option" at bounding box center [779, 293] width 256 height 10
click at [855, 291] on input "Search for option" at bounding box center [779, 293] width 256 height 10
click at [917, 267] on icon "Modal window" at bounding box center [917, 262] width 11 height 11
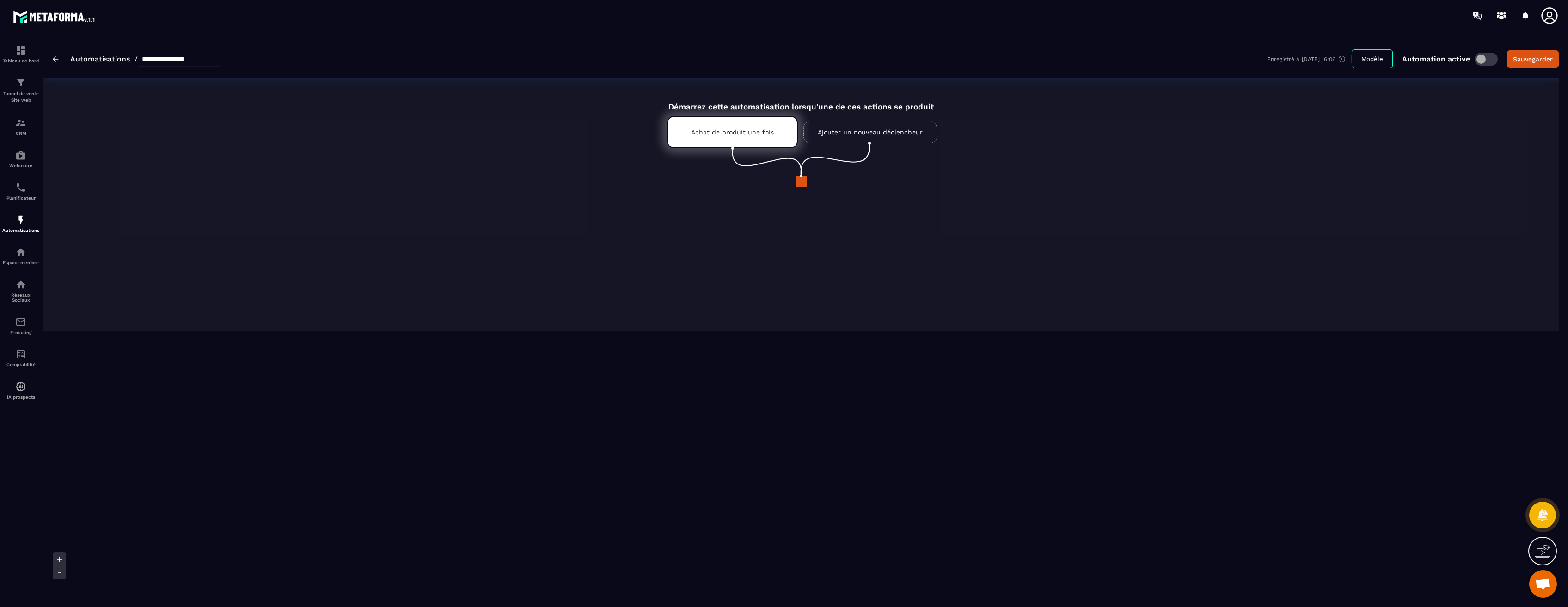
click at [801, 182] on icon at bounding box center [802, 182] width 6 height 6
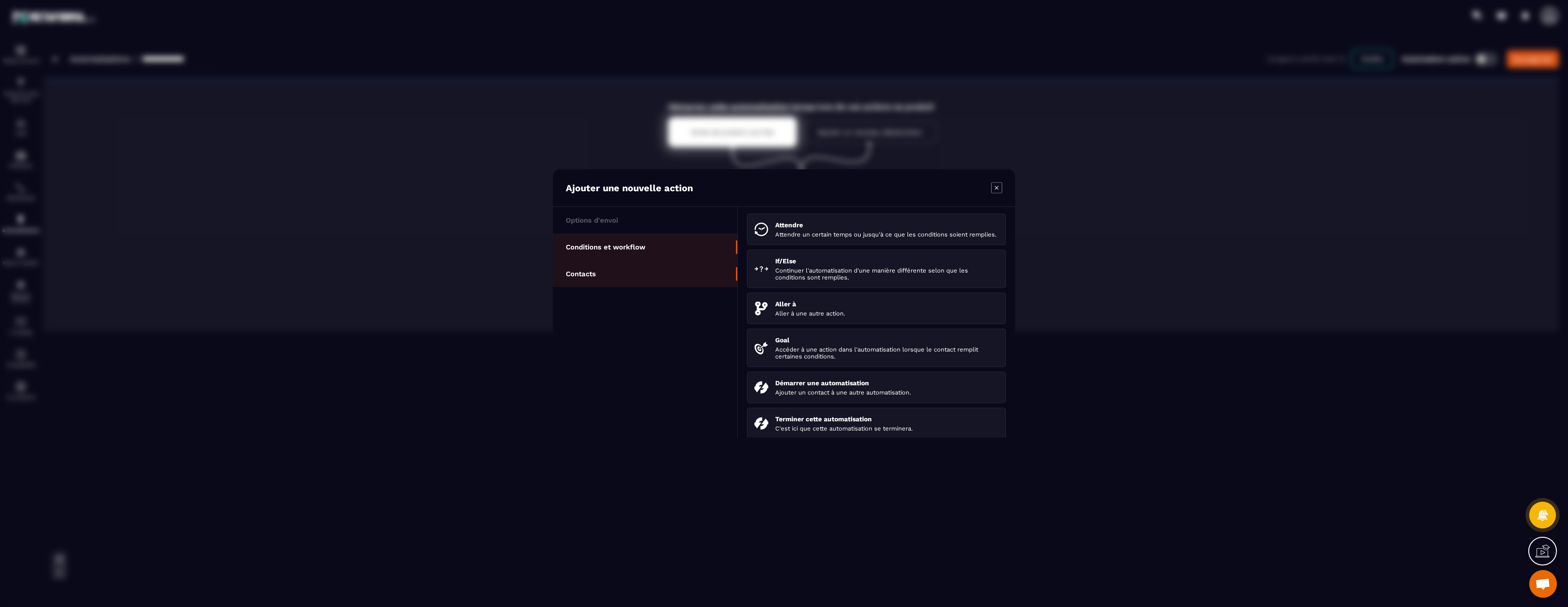
click at [607, 280] on li "Contacts" at bounding box center [645, 273] width 185 height 27
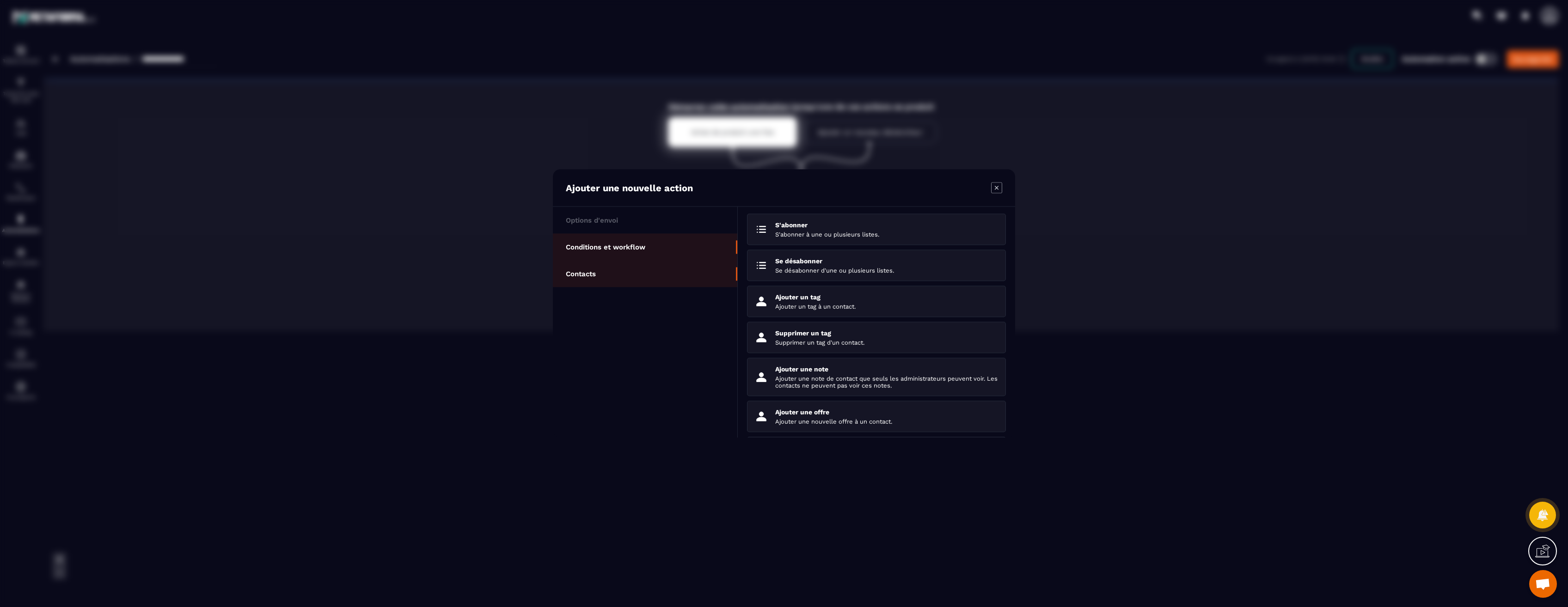
click at [620, 247] on p "Conditions et workflow" at bounding box center [605, 247] width 79 height 9
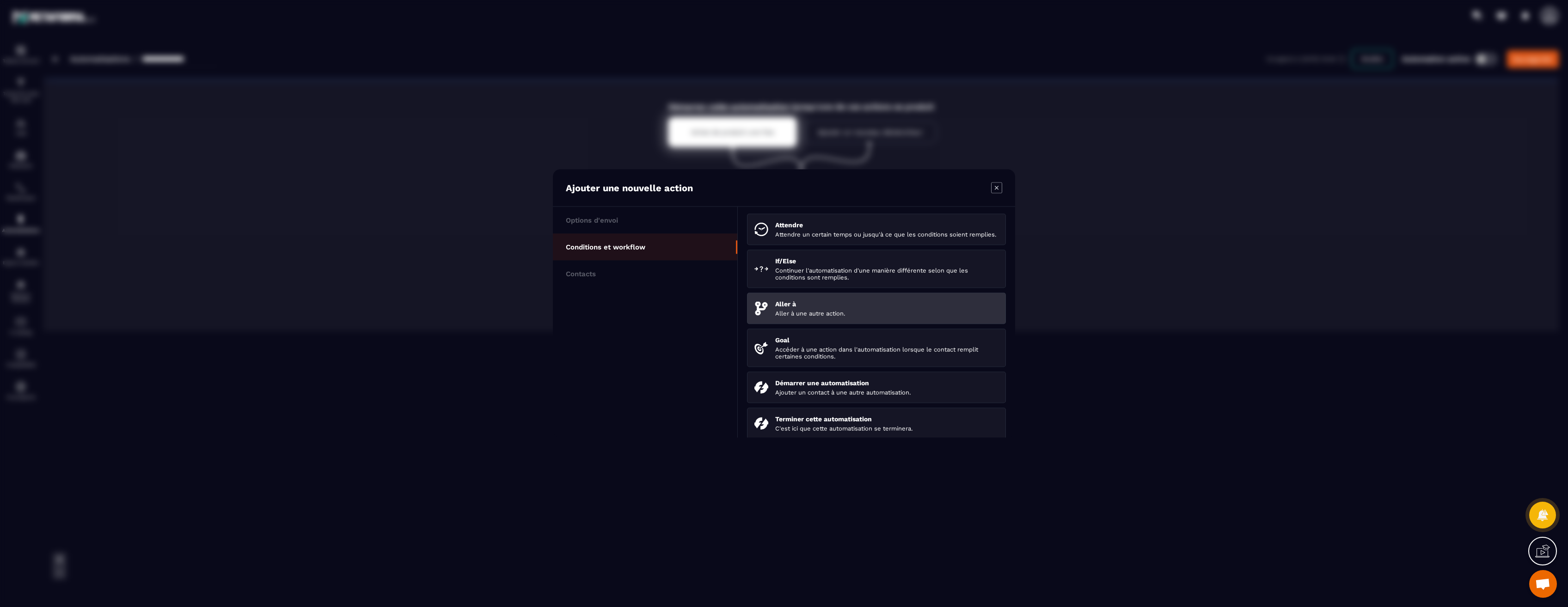
click at [850, 314] on div "Aller à Aller à une autre action." at bounding box center [887, 309] width 224 height 17
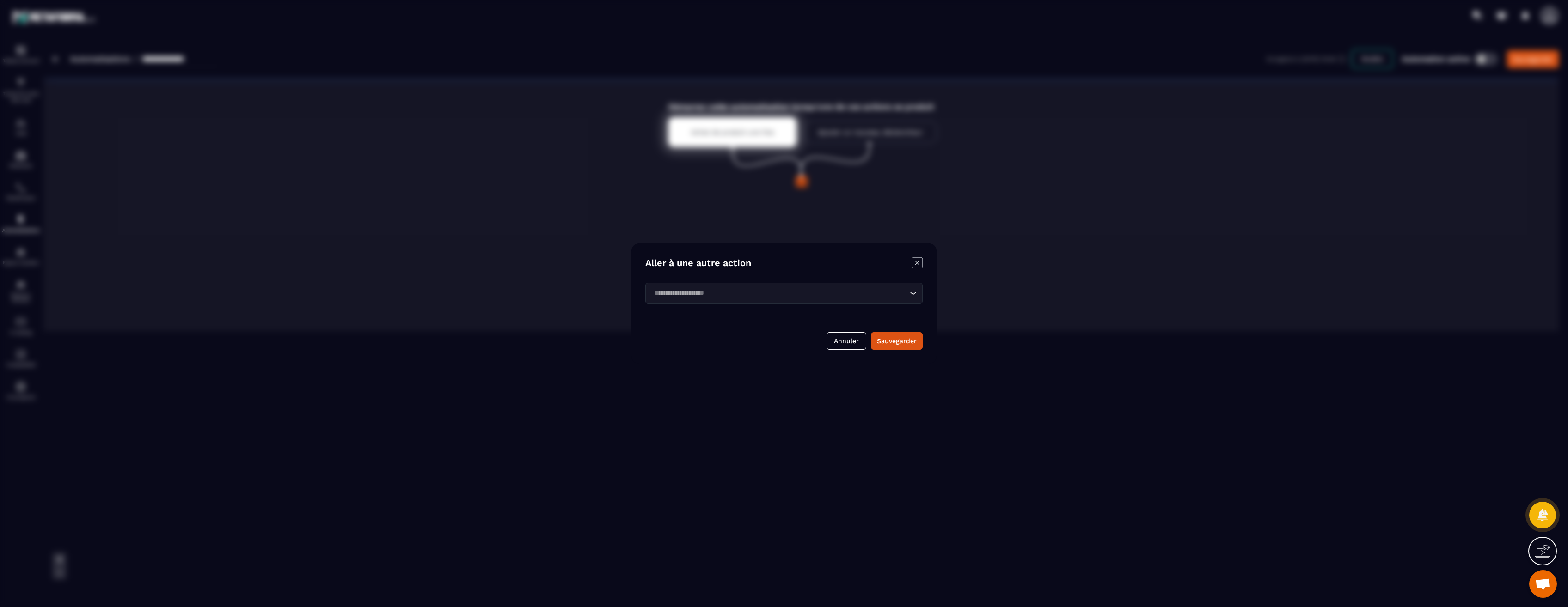
click at [806, 289] on input "Search for option" at bounding box center [779, 293] width 256 height 10
click at [918, 263] on icon "Modal window" at bounding box center [917, 262] width 11 height 11
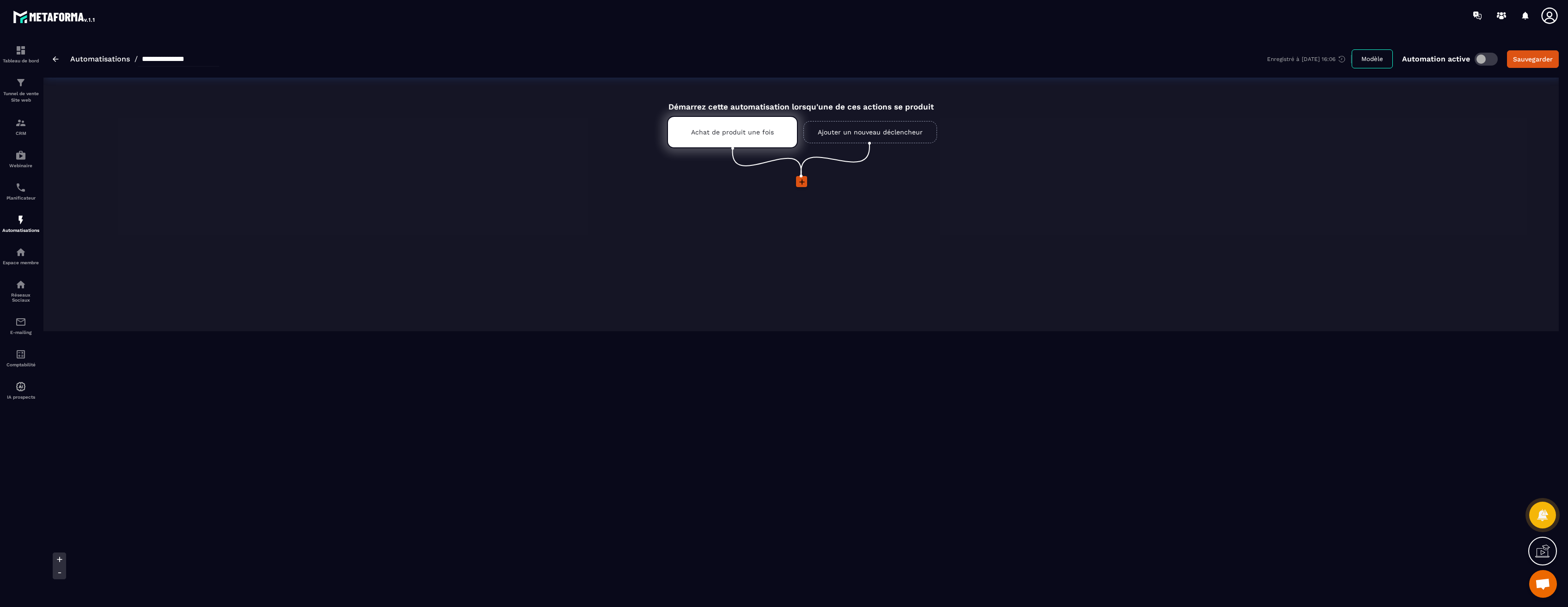
click at [805, 181] on icon at bounding box center [801, 182] width 9 height 9
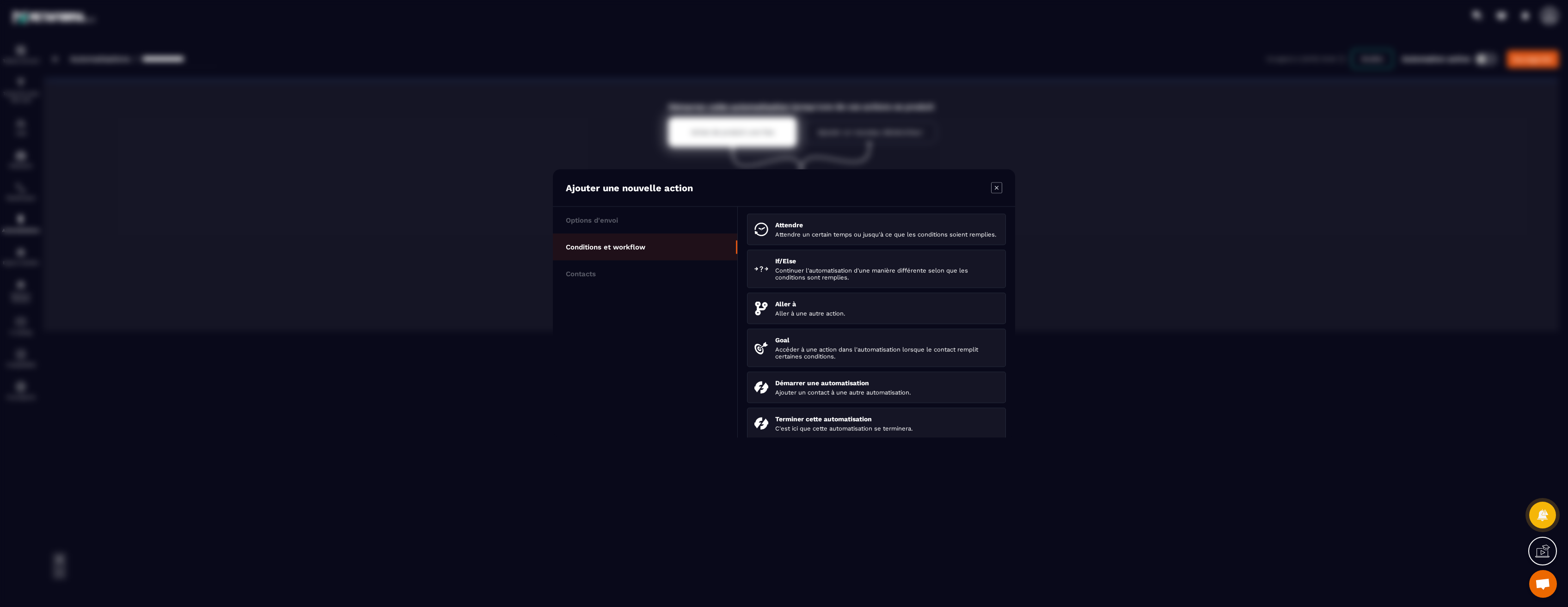
click at [505, 368] on section "Ajouter une nouvelle action Options d'envoi Conditions et workflow Contacts Att…" at bounding box center [784, 304] width 1568 height 607
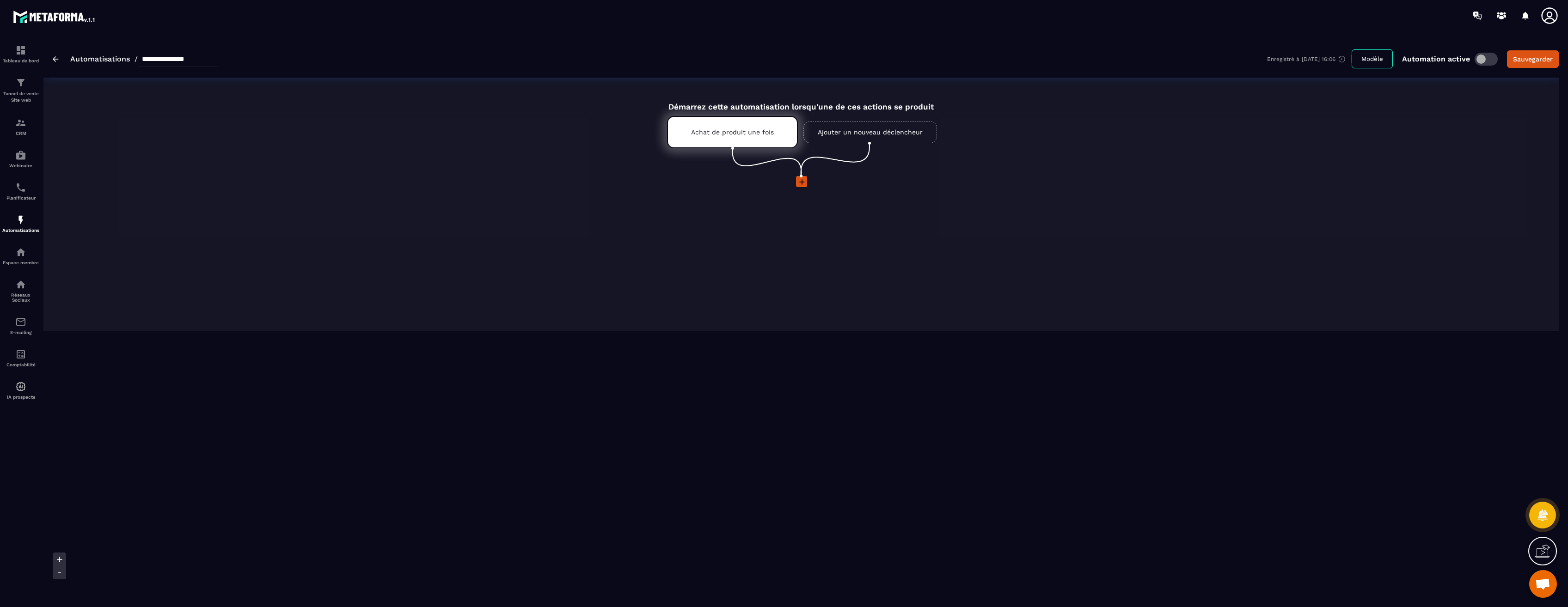
click at [1541, 550] on icon at bounding box center [1542, 551] width 15 height 15
click at [16, 124] on img at bounding box center [20, 123] width 11 height 11
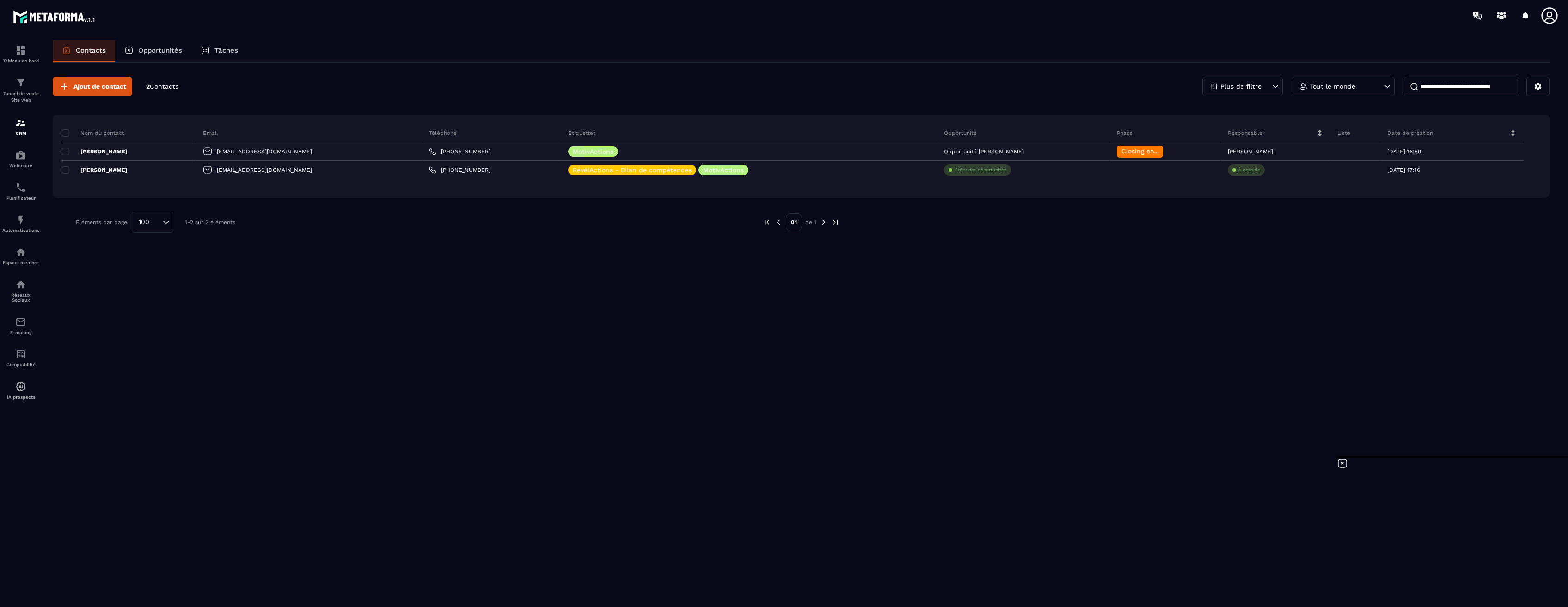
click at [160, 50] on p "Opportunités" at bounding box center [160, 50] width 44 height 9
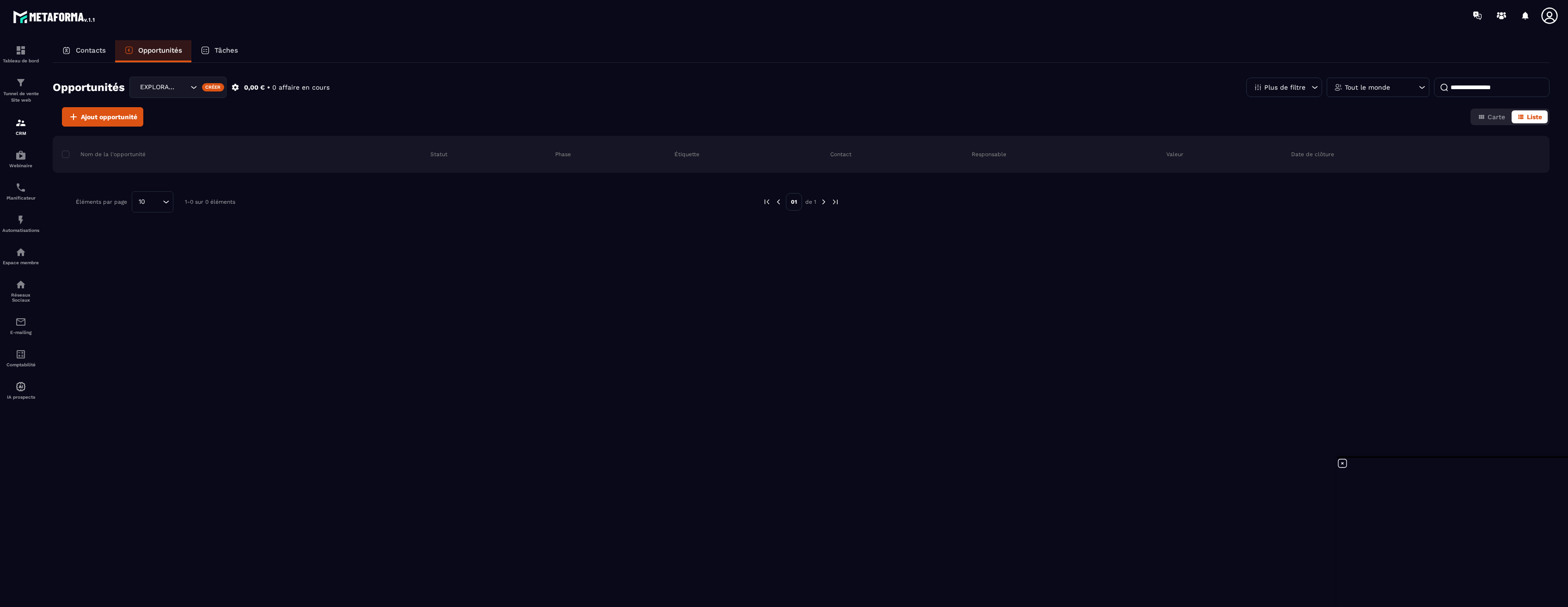
click at [194, 87] on icon "Search for option" at bounding box center [193, 87] width 9 height 9
click at [56, 257] on div "Nom de la l'opportunité Statut Phase Étiquette Contact Responsable Valeur Date …" at bounding box center [801, 203] width 1497 height 134
click at [95, 113] on span "Ajout opportunité" at bounding box center [109, 117] width 56 height 9
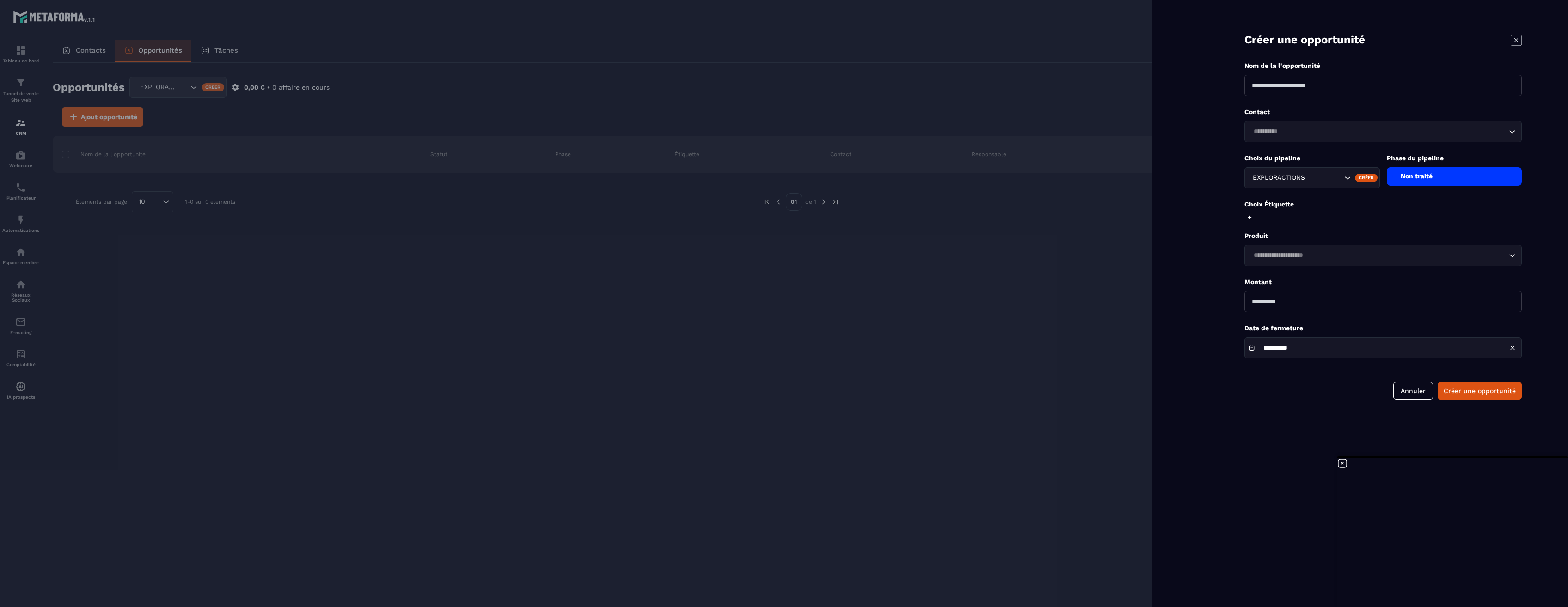
click at [1518, 42] on icon at bounding box center [1515, 40] width 11 height 11
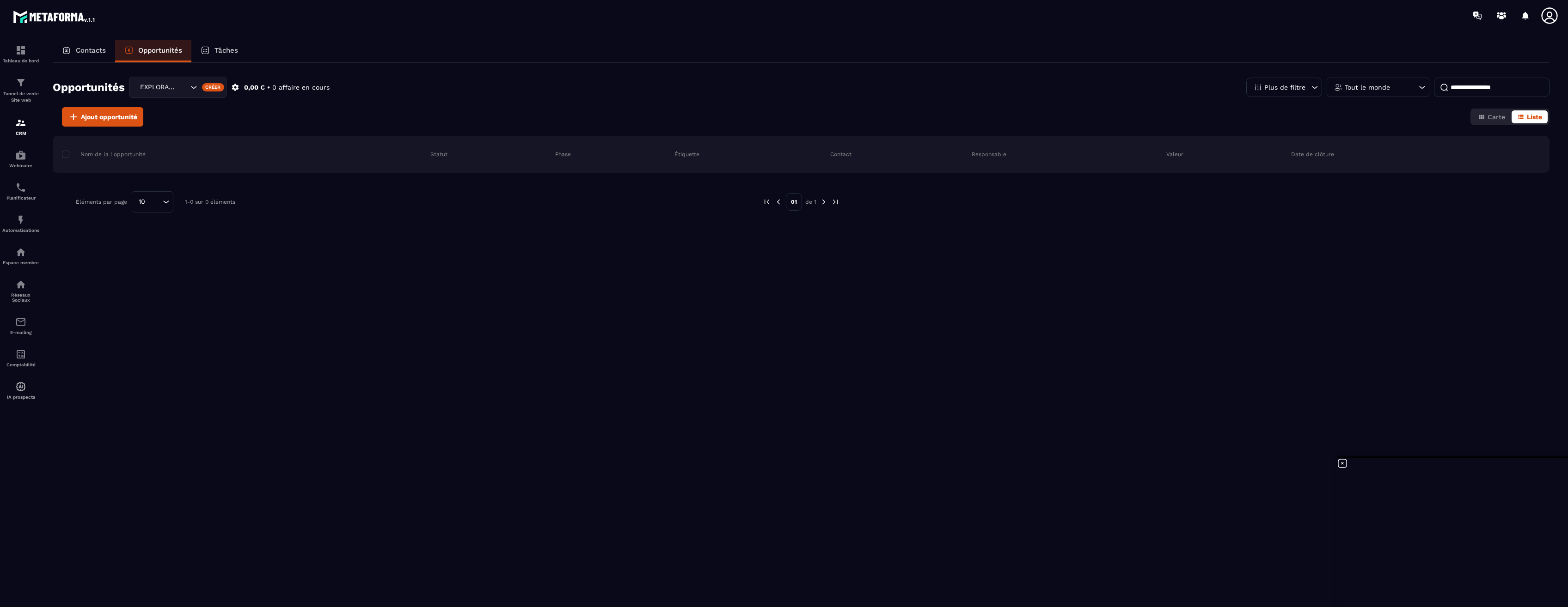
click at [222, 51] on p "Tâches" at bounding box center [226, 50] width 24 height 9
